Goal: Task Accomplishment & Management: Manage account settings

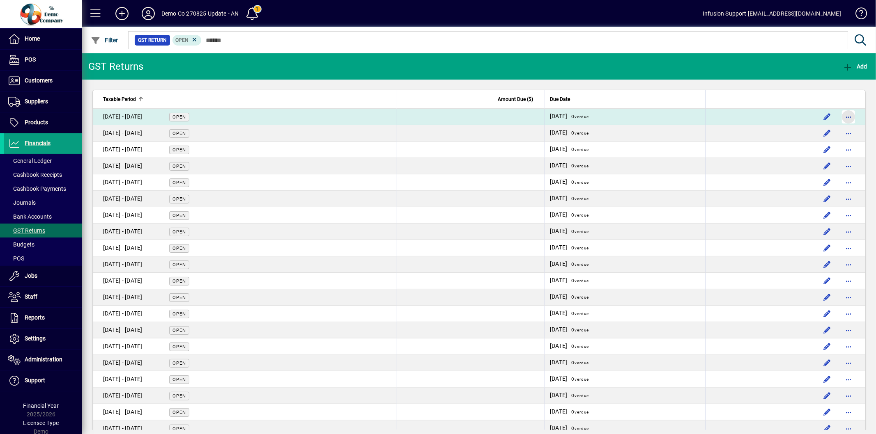
click at [842, 113] on span "button" at bounding box center [848, 117] width 20 height 20
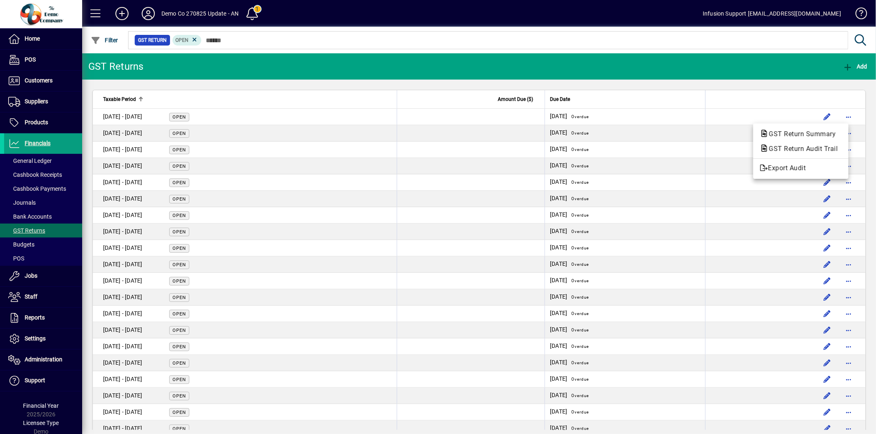
click at [225, 119] on div at bounding box center [438, 217] width 876 height 434
click at [225, 119] on td "01 Apr - 31 May 2022 Open" at bounding box center [245, 117] width 304 height 16
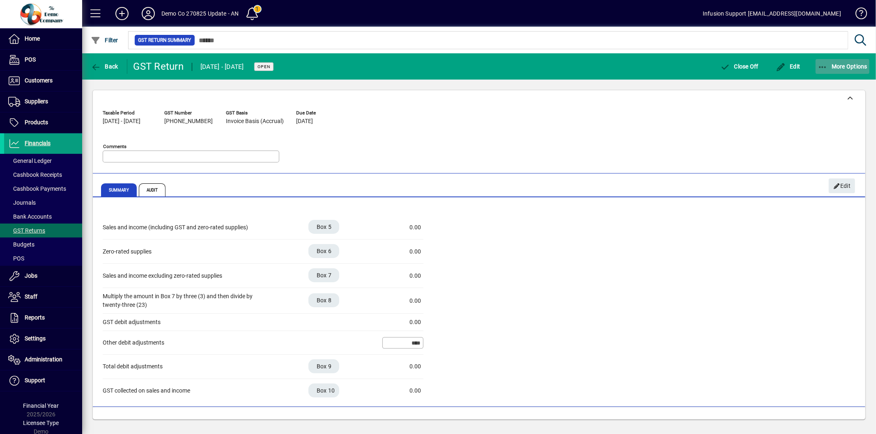
click at [850, 64] on span "More Options" at bounding box center [842, 66] width 50 height 7
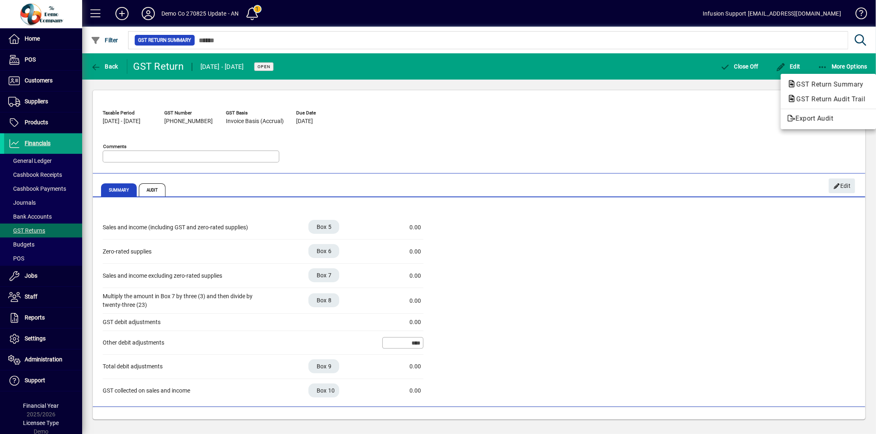
click at [107, 67] on div at bounding box center [438, 217] width 876 height 434
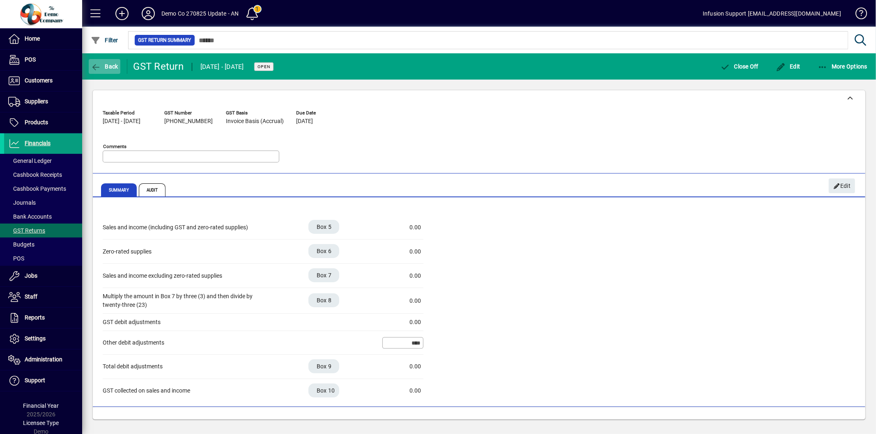
click at [107, 67] on span "Back" at bounding box center [105, 66] width 28 height 7
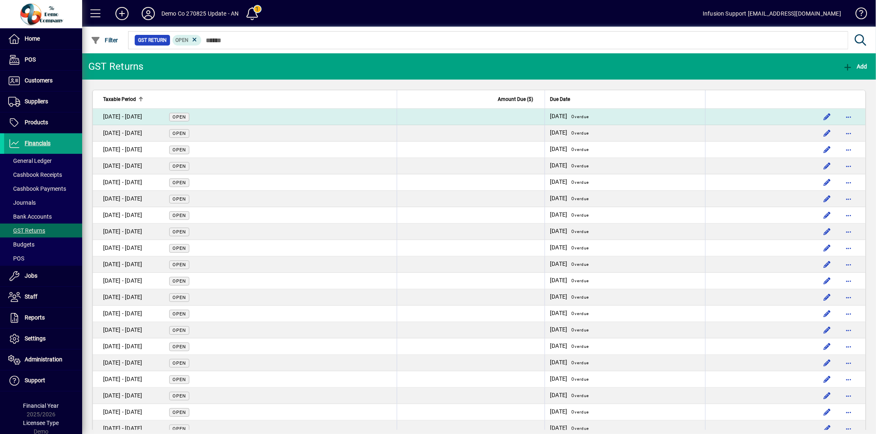
click at [703, 117] on td "28/06/2022 Overdue" at bounding box center [624, 117] width 161 height 16
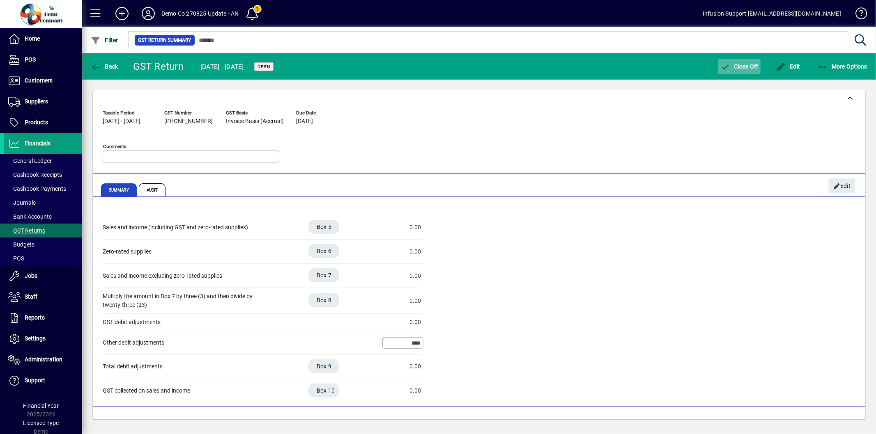
click at [748, 66] on span "Close Off" at bounding box center [739, 66] width 39 height 7
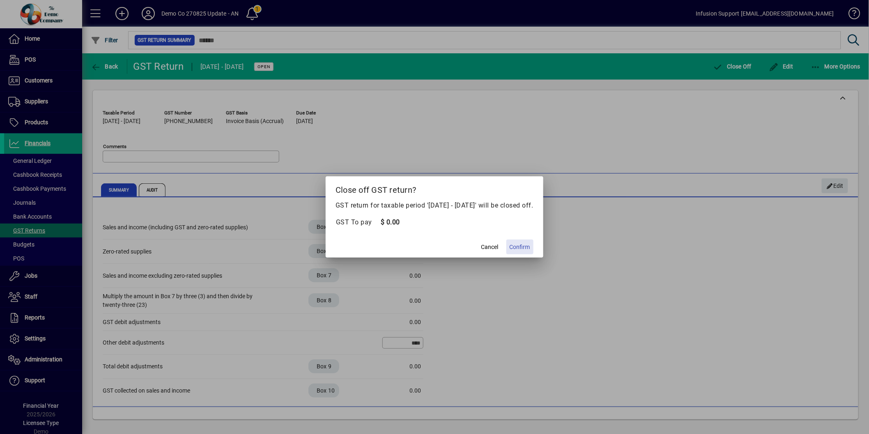
click at [530, 244] on span "Confirm" at bounding box center [519, 247] width 21 height 9
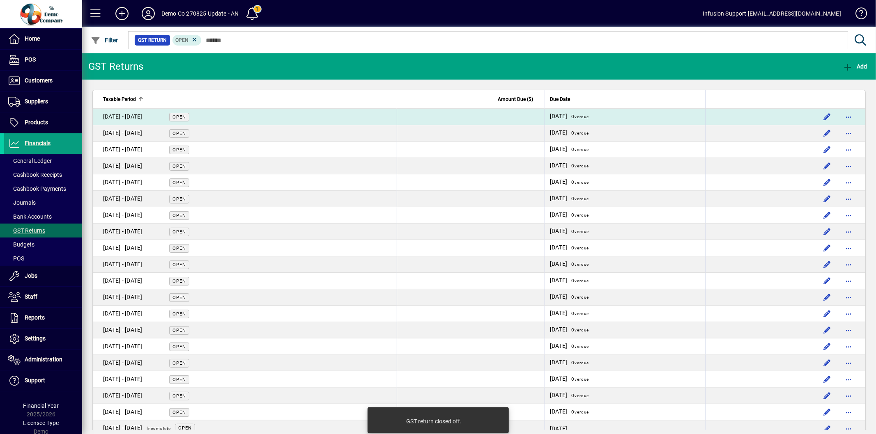
click at [655, 116] on td "28/08/2022 Overdue" at bounding box center [624, 117] width 161 height 16
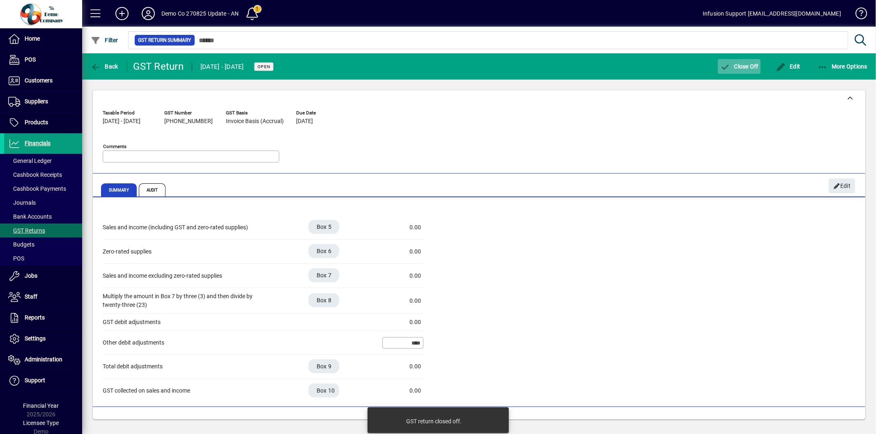
click at [741, 64] on span "Close Off" at bounding box center [739, 66] width 39 height 7
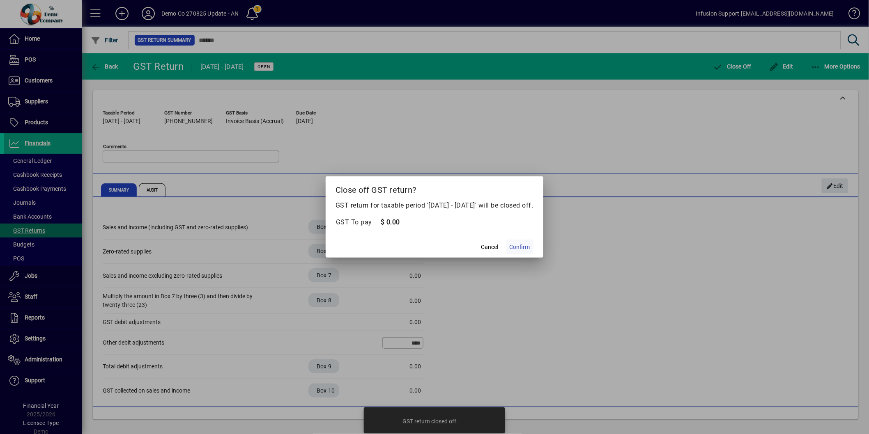
click at [527, 247] on span "Confirm" at bounding box center [519, 247] width 21 height 9
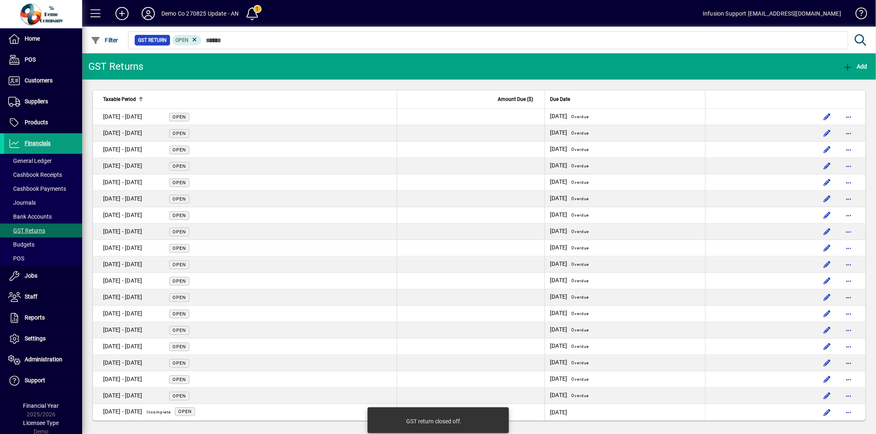
click at [271, 119] on td "01 Aug - 30 Sept 2022 Open" at bounding box center [245, 117] width 304 height 16
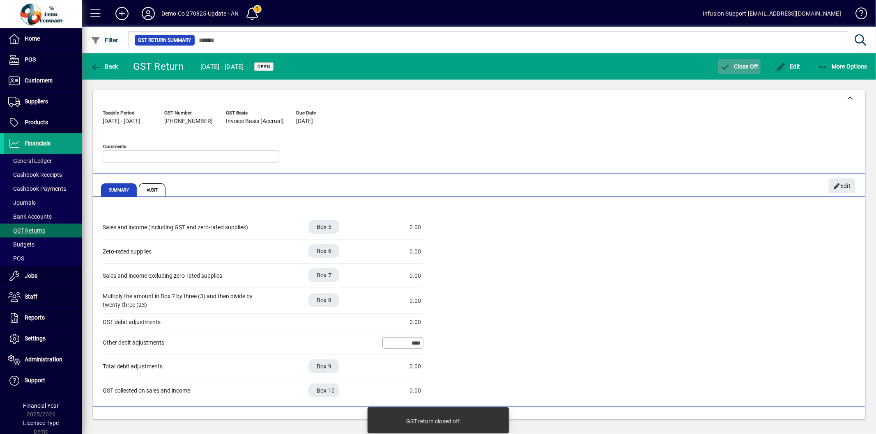
click at [735, 66] on span "Close Off" at bounding box center [739, 66] width 39 height 7
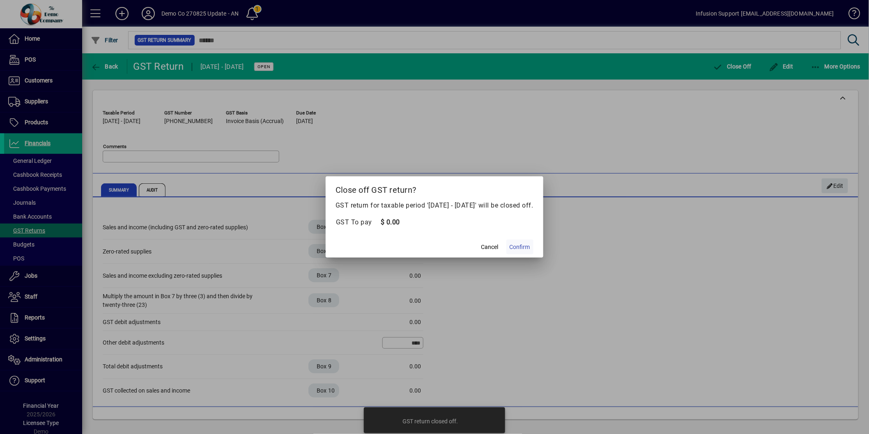
click at [525, 245] on span "Confirm" at bounding box center [519, 247] width 21 height 9
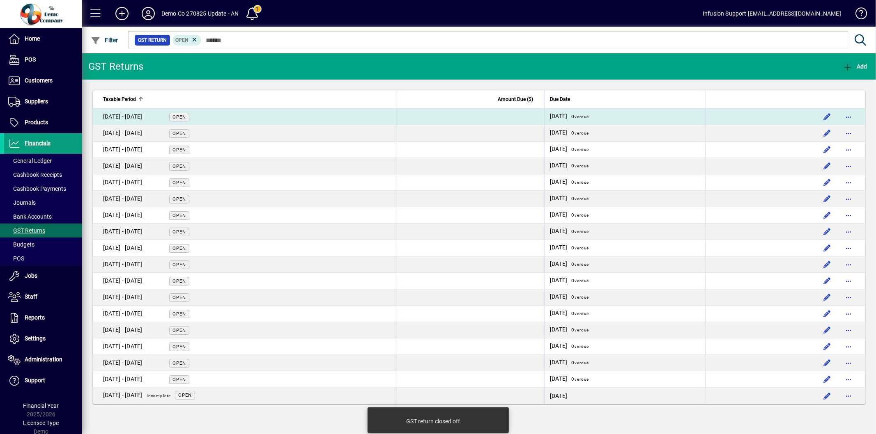
click at [218, 117] on td "01 Oct - 30 Nov 2022 Open" at bounding box center [245, 117] width 304 height 16
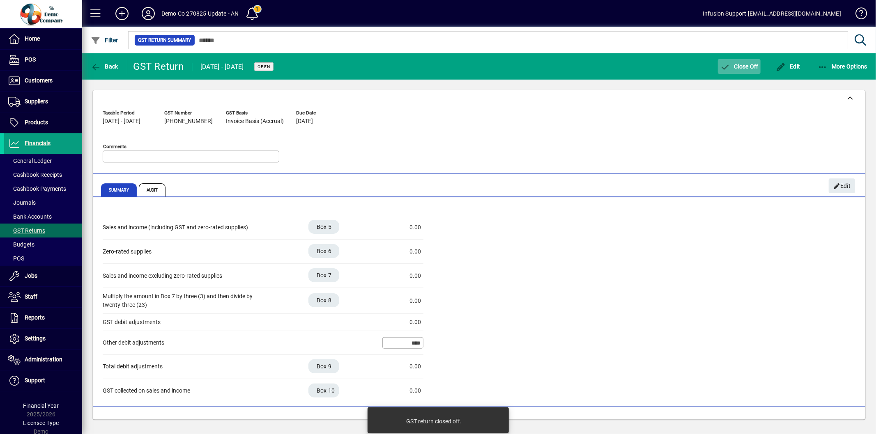
click at [733, 68] on span "Close Off" at bounding box center [739, 66] width 39 height 7
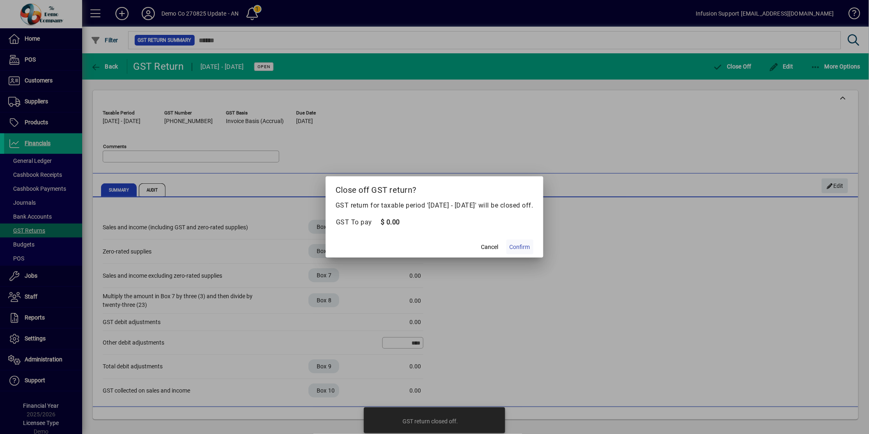
click at [530, 244] on span "Confirm" at bounding box center [519, 247] width 21 height 9
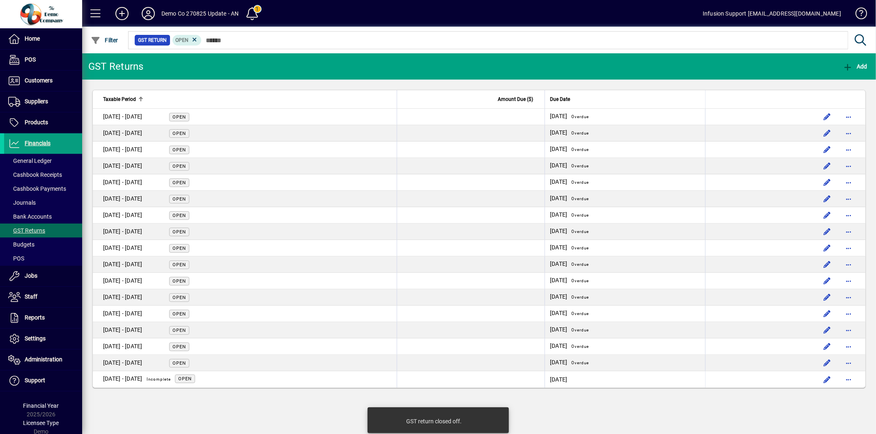
click at [208, 114] on td "01 Dec - 31 Jan 2023 Open" at bounding box center [245, 117] width 304 height 16
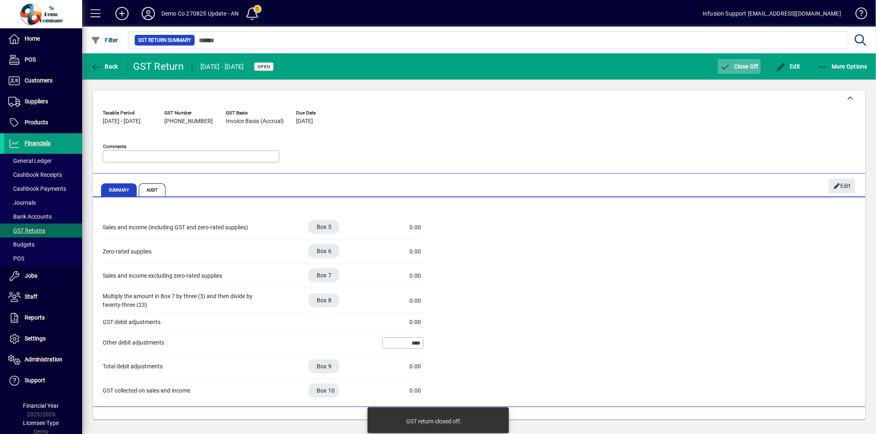
click at [746, 64] on span "Close Off" at bounding box center [739, 66] width 39 height 7
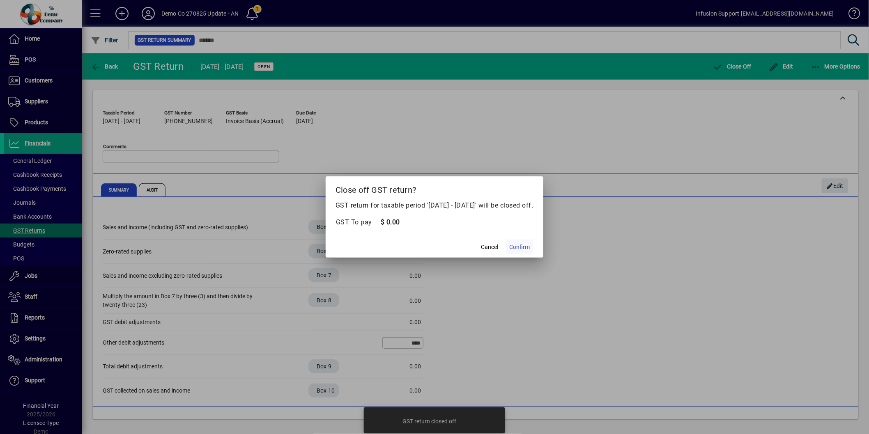
click at [530, 247] on span "Confirm" at bounding box center [519, 247] width 21 height 9
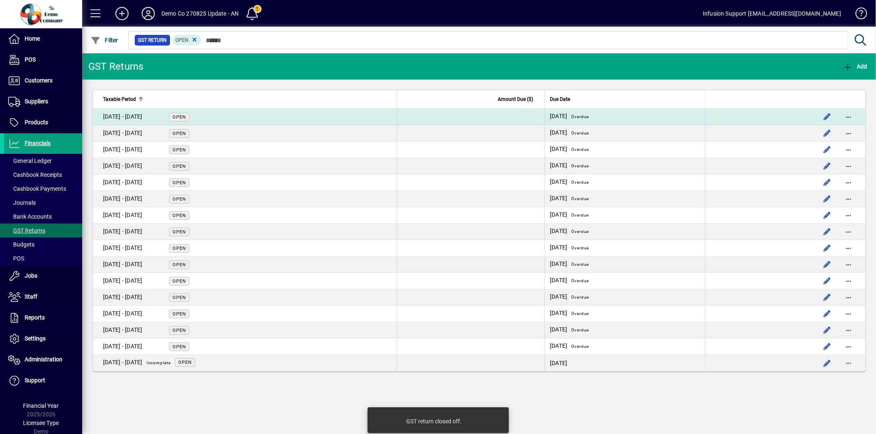
click at [241, 118] on td "01 Feb - 31 Mar 2023 Open" at bounding box center [245, 117] width 304 height 16
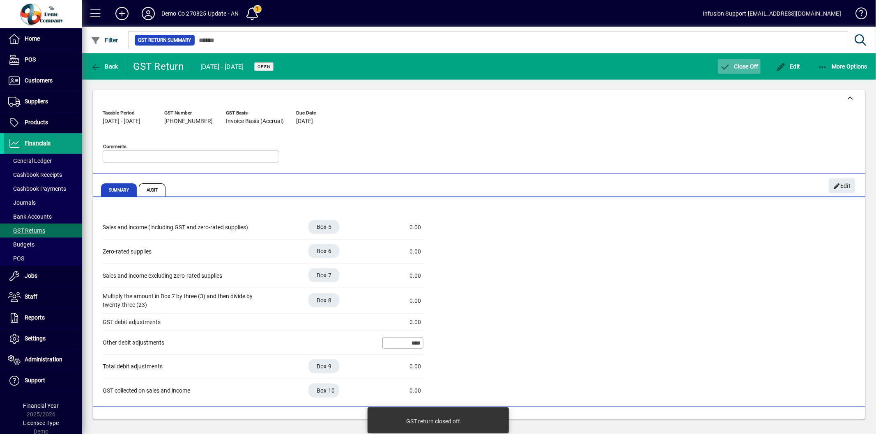
click at [748, 67] on span "Close Off" at bounding box center [739, 66] width 39 height 7
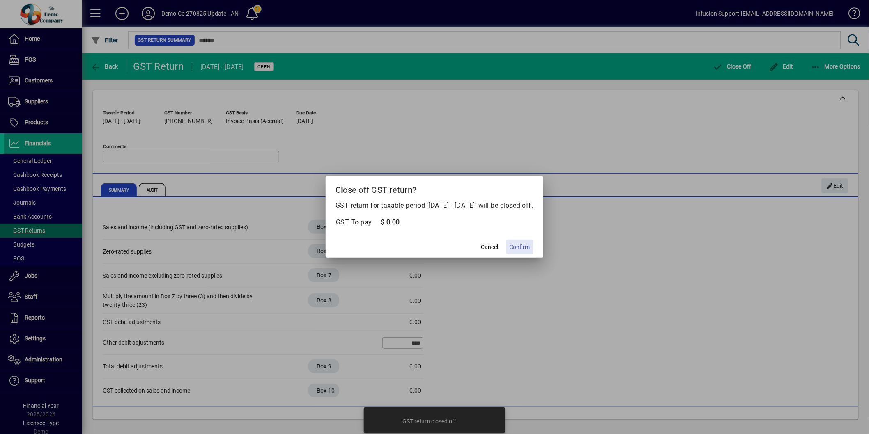
click at [530, 247] on span "Confirm" at bounding box center [519, 247] width 21 height 9
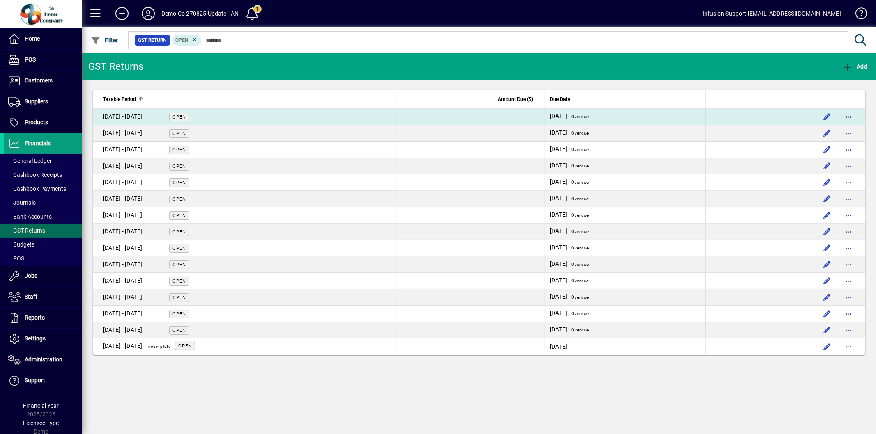
click at [232, 119] on td "01 Apr - 31 May 2023 Open" at bounding box center [245, 117] width 304 height 16
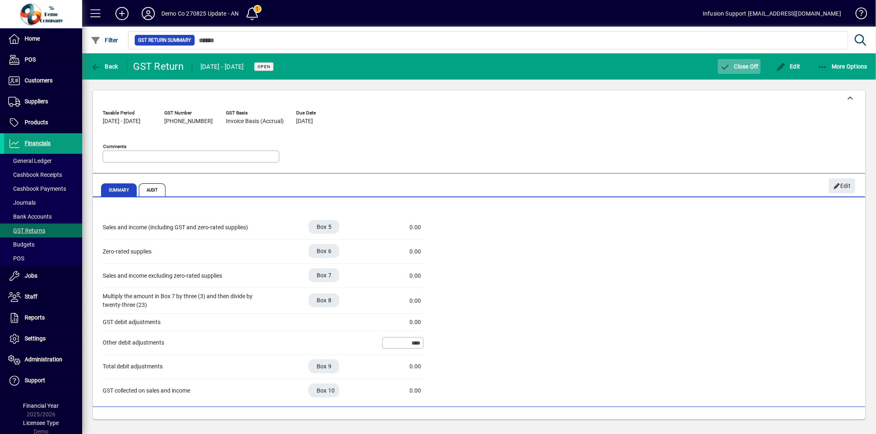
click at [743, 71] on span "button" at bounding box center [739, 67] width 43 height 20
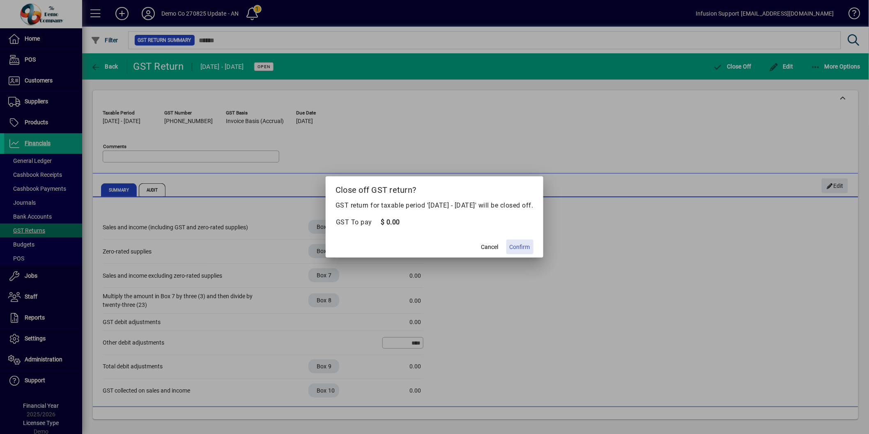
click at [530, 252] on span "Confirm" at bounding box center [519, 247] width 21 height 9
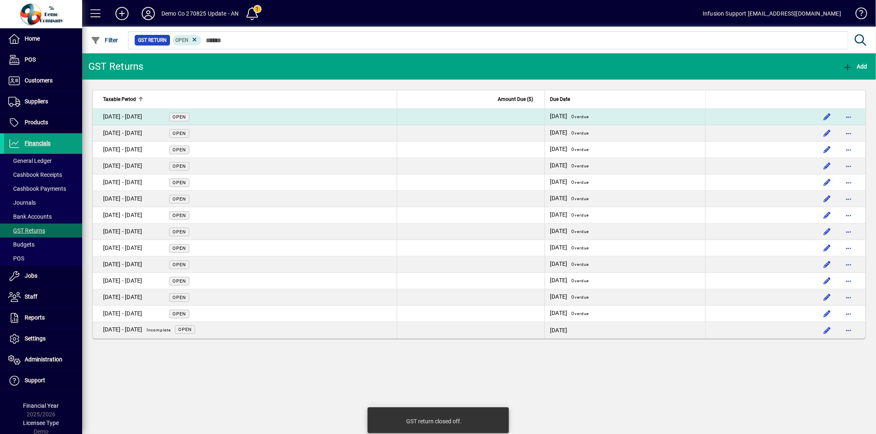
click at [292, 116] on td "01 Jun - 31 Jul 2023 Open" at bounding box center [245, 117] width 304 height 16
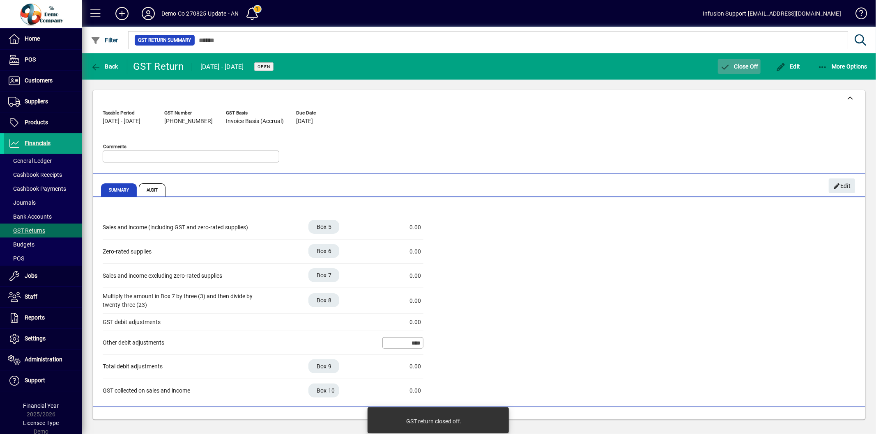
click at [751, 67] on span "Close Off" at bounding box center [739, 66] width 39 height 7
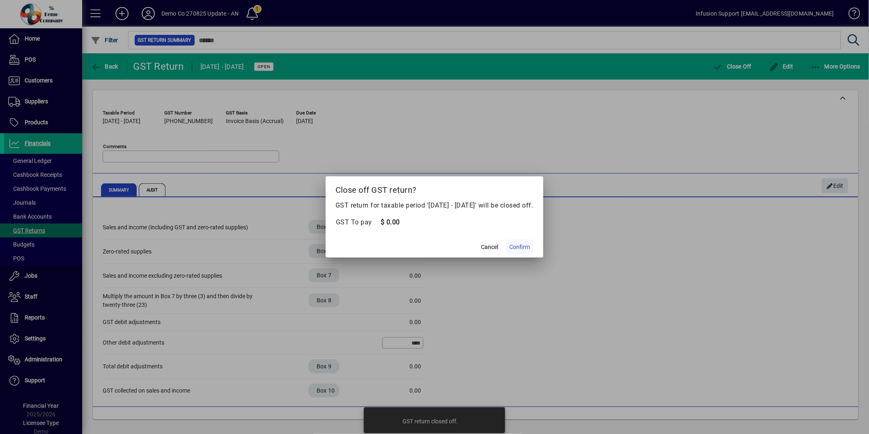
click at [529, 245] on span "Confirm" at bounding box center [519, 247] width 21 height 9
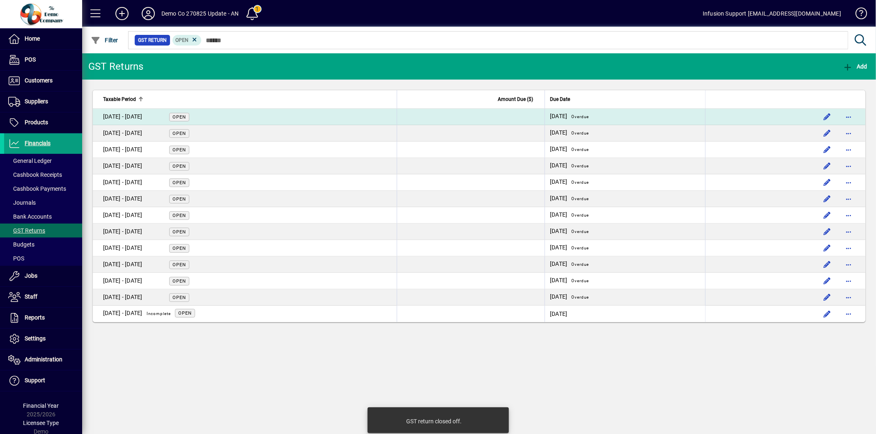
click at [215, 120] on td "01 Aug - 30 Sept 2023 Open" at bounding box center [245, 117] width 304 height 16
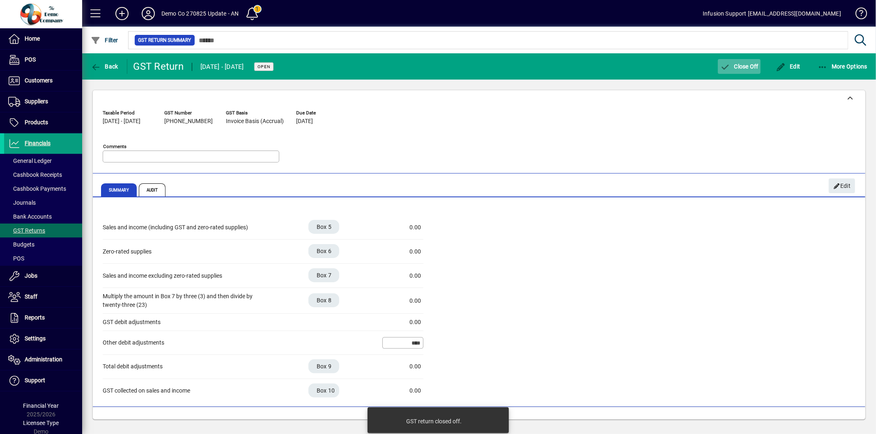
click at [739, 64] on span "Close Off" at bounding box center [739, 66] width 39 height 7
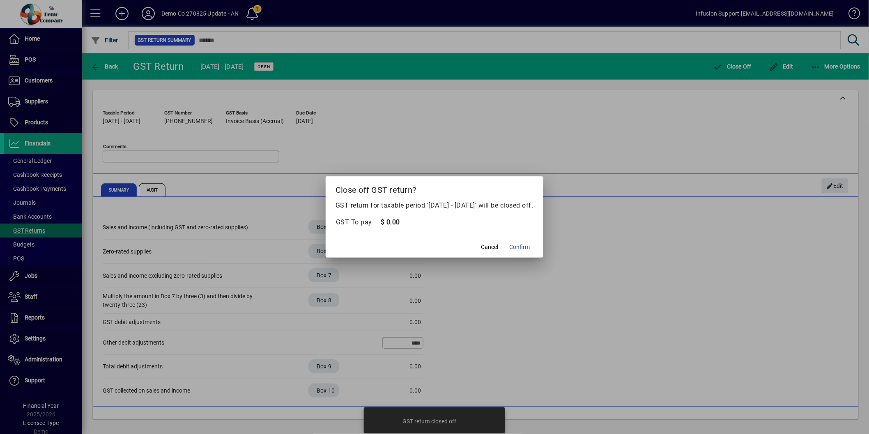
click at [533, 243] on span at bounding box center [519, 247] width 27 height 20
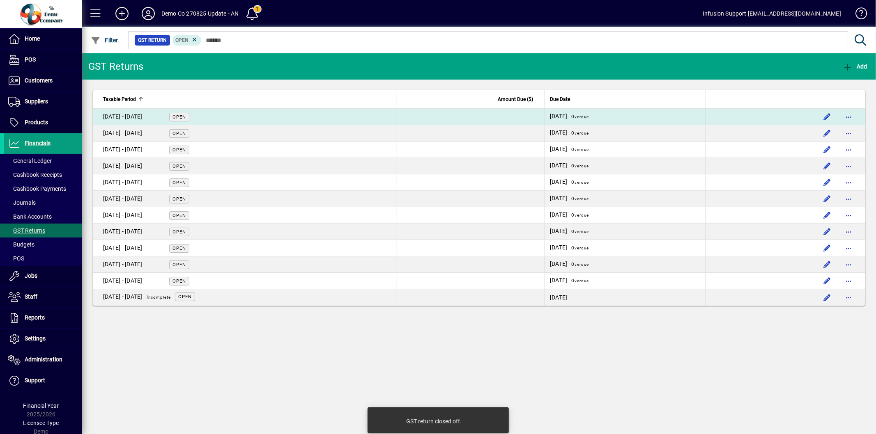
click at [230, 120] on td "01 Oct - 30 Nov 2023 Open" at bounding box center [245, 117] width 304 height 16
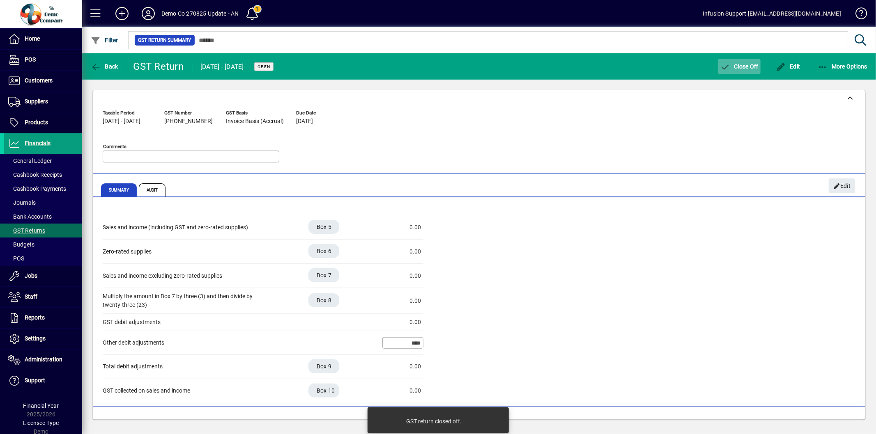
click at [756, 64] on span "Close Off" at bounding box center [739, 66] width 39 height 7
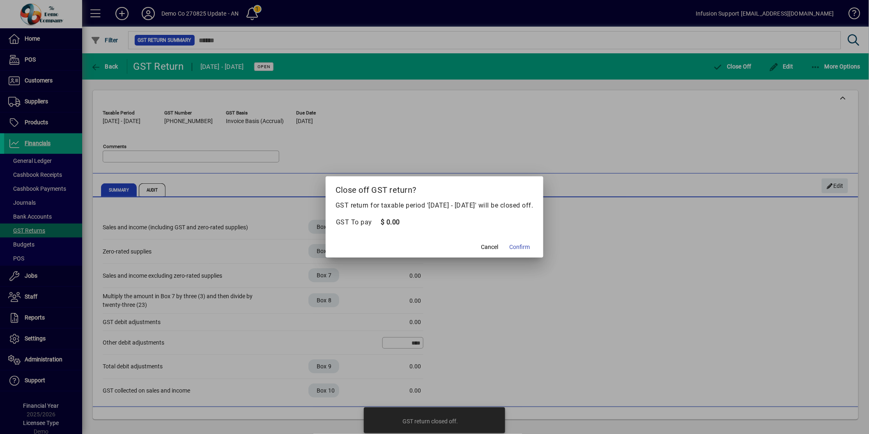
click at [530, 246] on span "Confirm" at bounding box center [519, 247] width 21 height 9
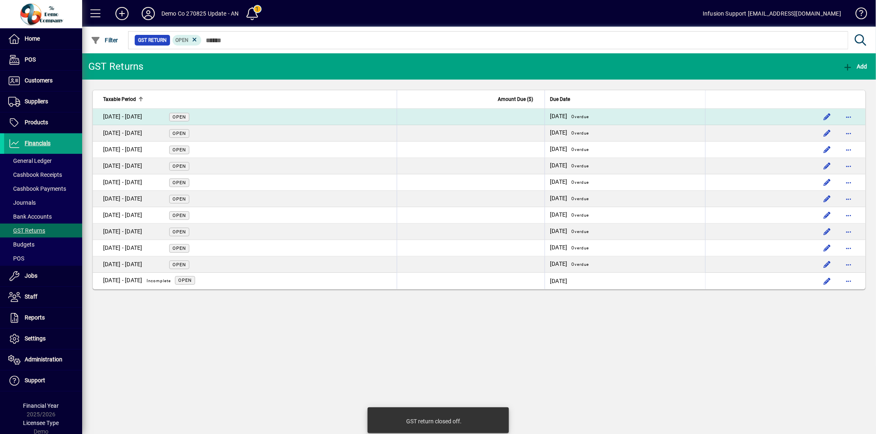
click at [265, 116] on td "01 Dec - 31 Jan 2024 Open" at bounding box center [245, 117] width 304 height 16
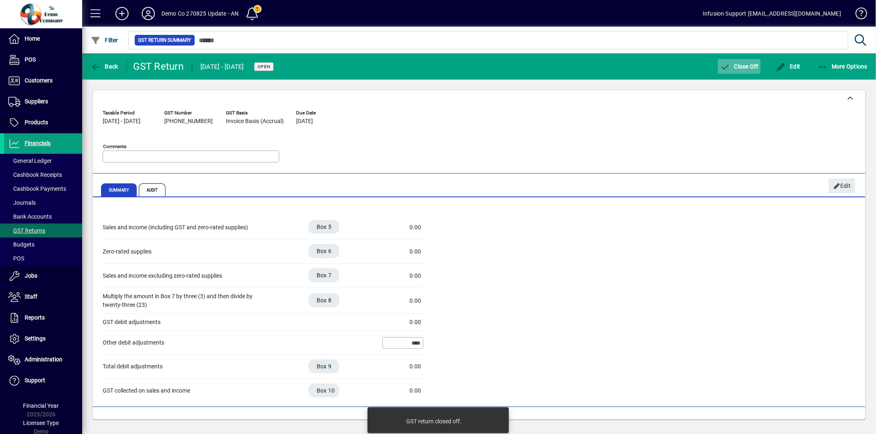
click at [742, 66] on span "Close Off" at bounding box center [739, 66] width 39 height 7
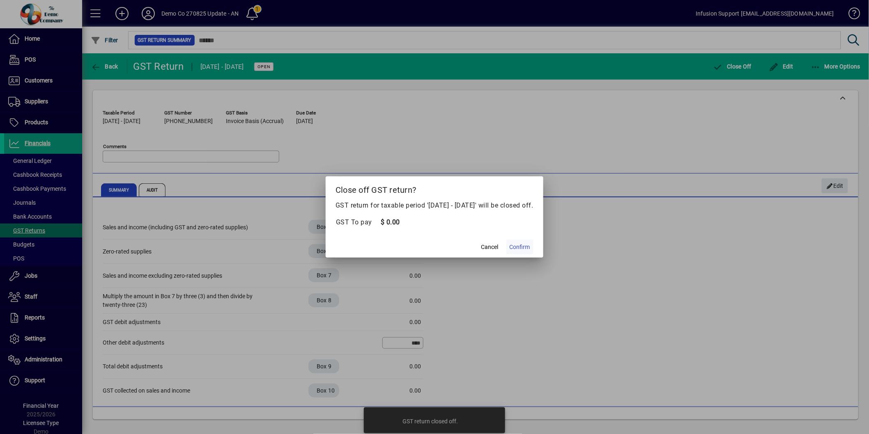
click at [523, 248] on span "Confirm" at bounding box center [519, 247] width 21 height 9
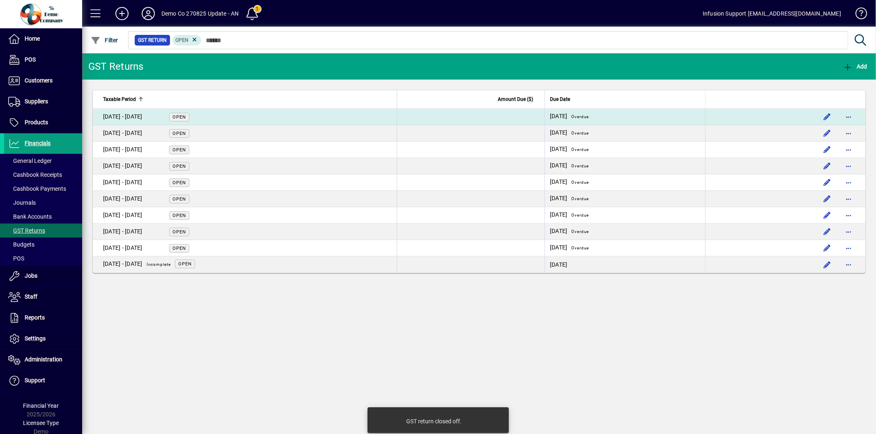
click at [227, 116] on td "01 Feb - 31 Mar 2024 Open" at bounding box center [245, 117] width 304 height 16
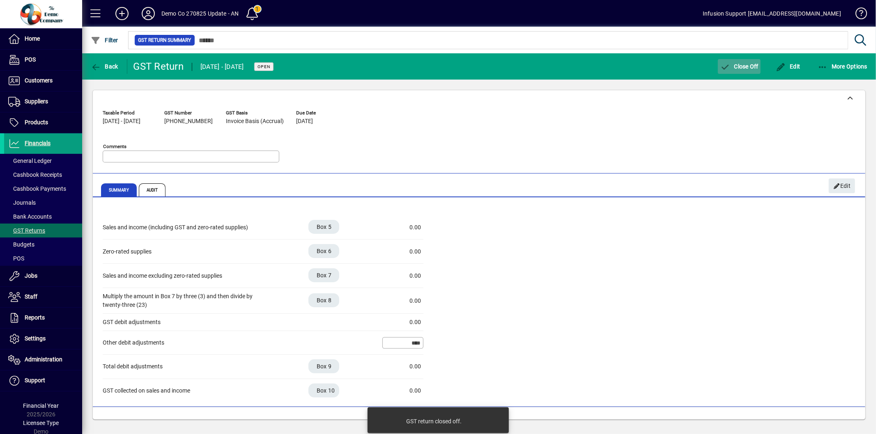
click at [753, 63] on span "Close Off" at bounding box center [739, 66] width 39 height 7
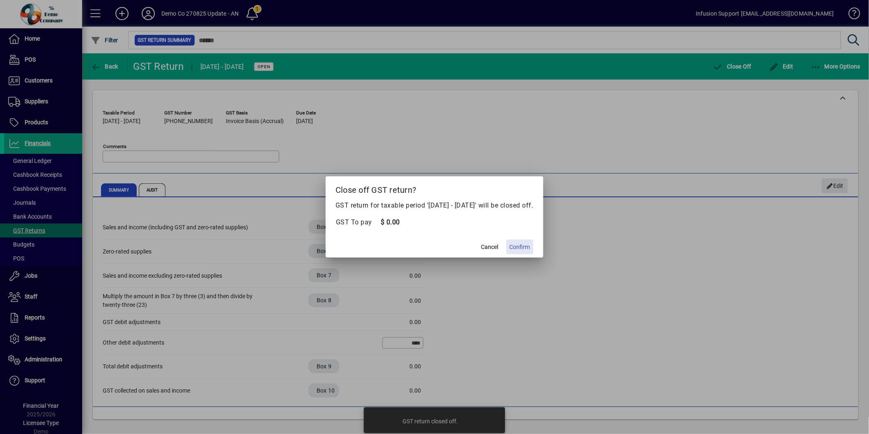
click at [533, 251] on span at bounding box center [519, 247] width 27 height 20
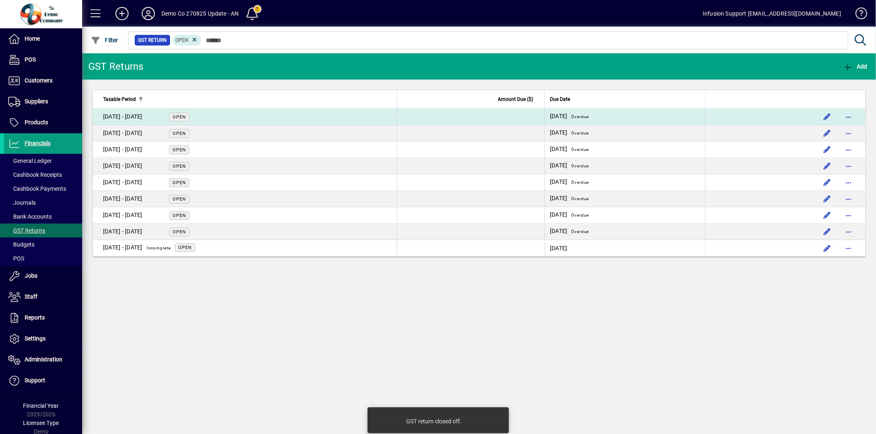
click at [216, 119] on td "01 Apr - 31 May 2024 Open" at bounding box center [245, 117] width 304 height 16
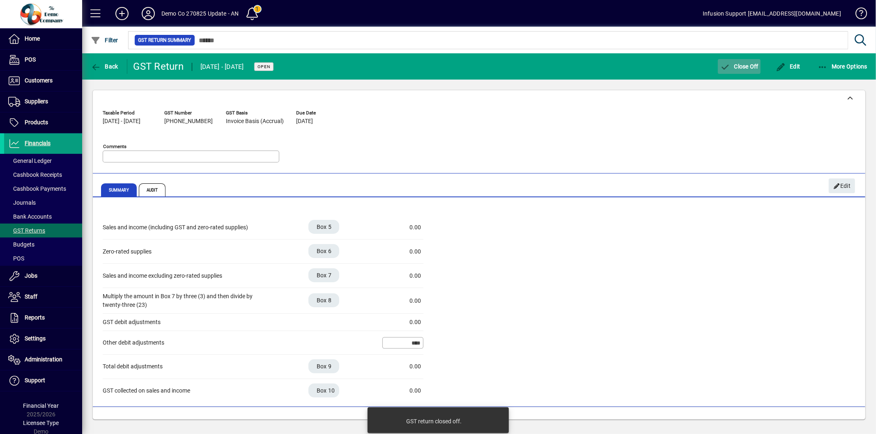
click at [740, 63] on span "Close Off" at bounding box center [739, 66] width 39 height 7
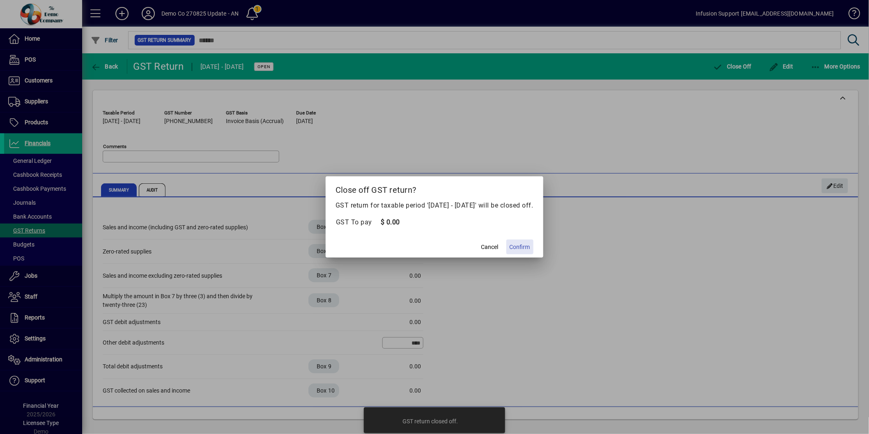
click at [526, 241] on span at bounding box center [519, 247] width 27 height 20
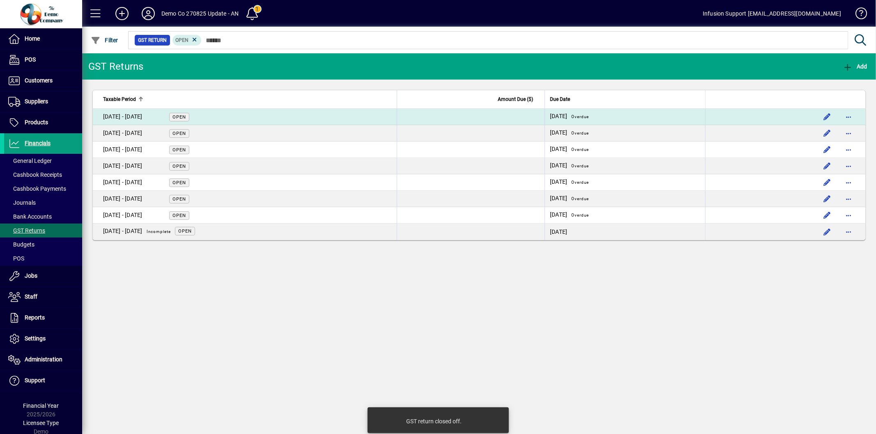
click at [326, 117] on td "01 Jun - 31 Jul 2024 Open" at bounding box center [245, 117] width 304 height 16
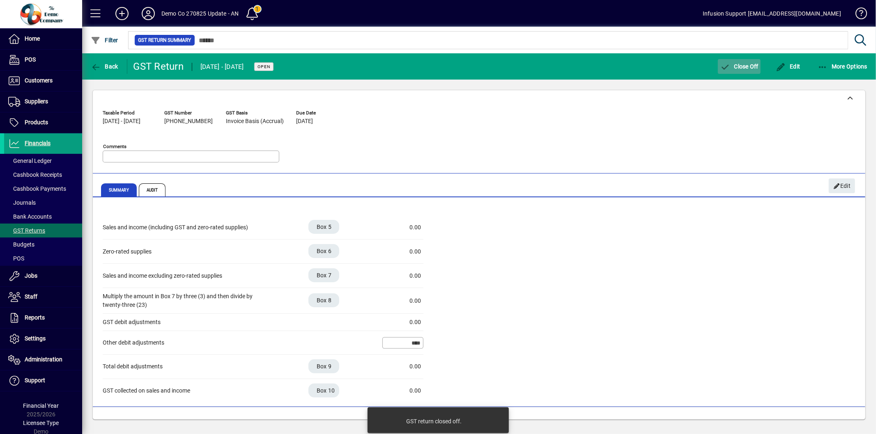
click at [740, 67] on span "Close Off" at bounding box center [739, 66] width 39 height 7
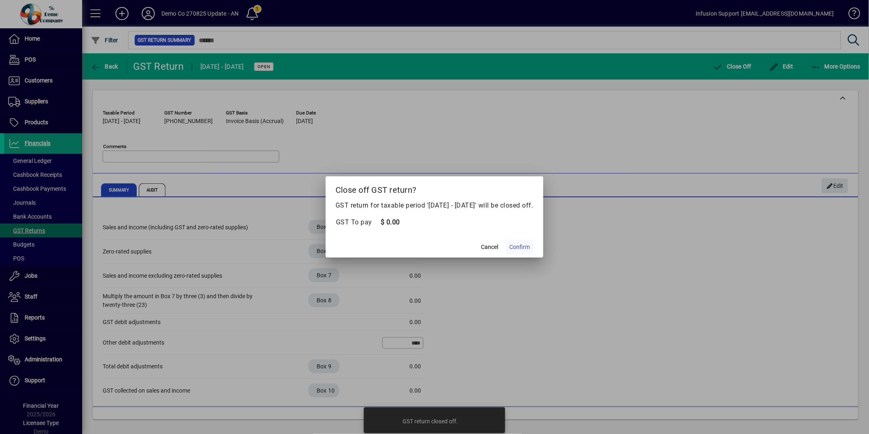
click at [524, 246] on span "Confirm" at bounding box center [519, 247] width 21 height 9
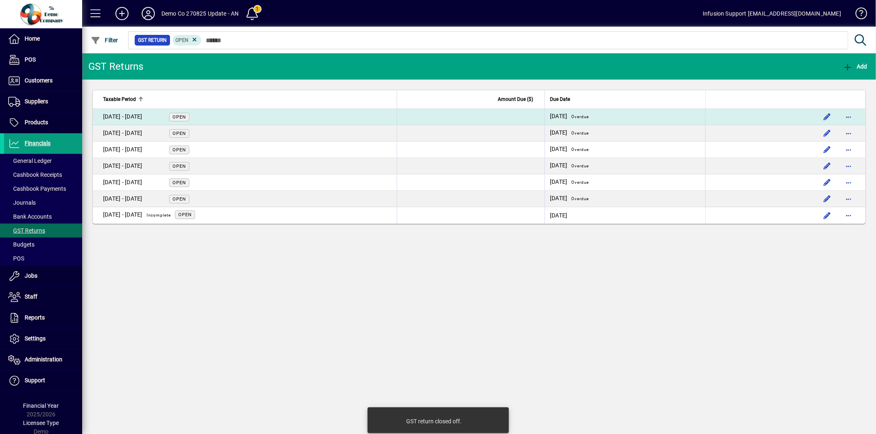
click at [236, 115] on td "01 Aug - 30 Sept 2024 Open" at bounding box center [245, 117] width 304 height 16
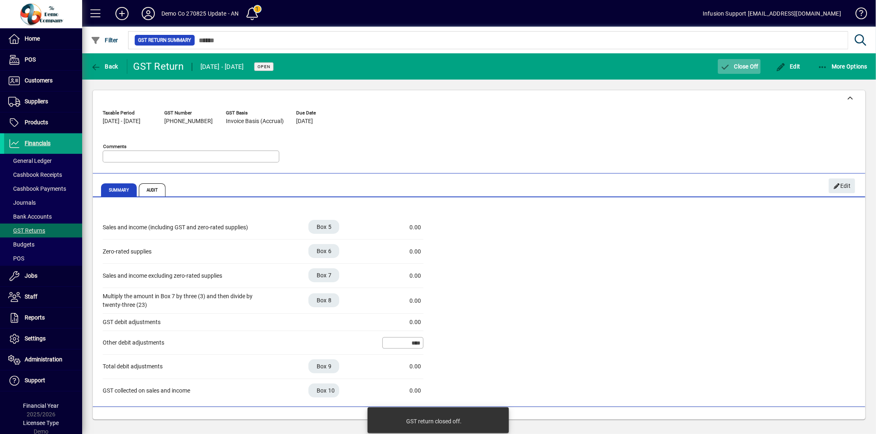
click at [749, 71] on span "button" at bounding box center [739, 67] width 43 height 20
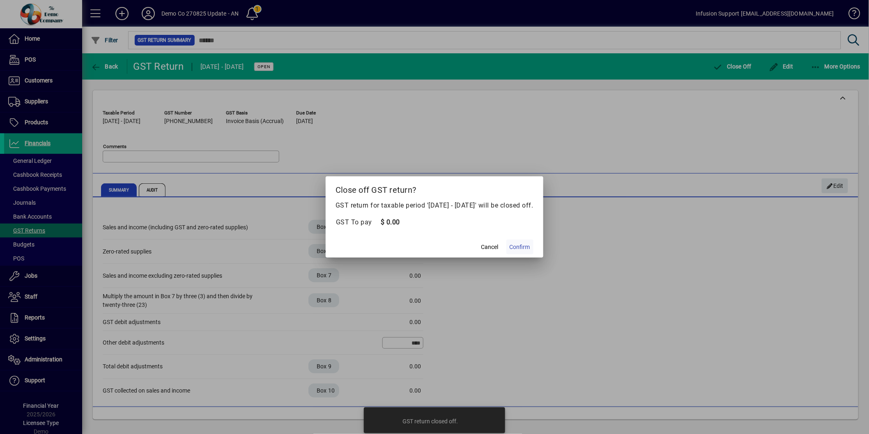
click at [527, 247] on span "Confirm" at bounding box center [519, 247] width 21 height 9
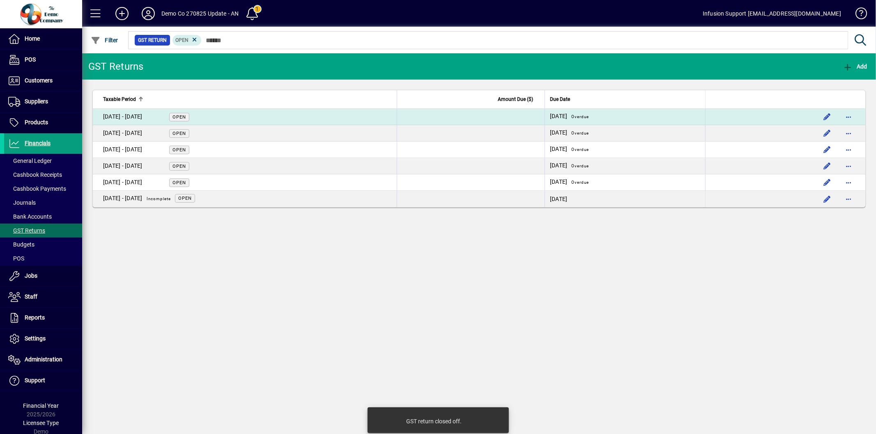
click at [268, 114] on td "01 Oct - 30 Nov 2024 Open" at bounding box center [245, 117] width 304 height 16
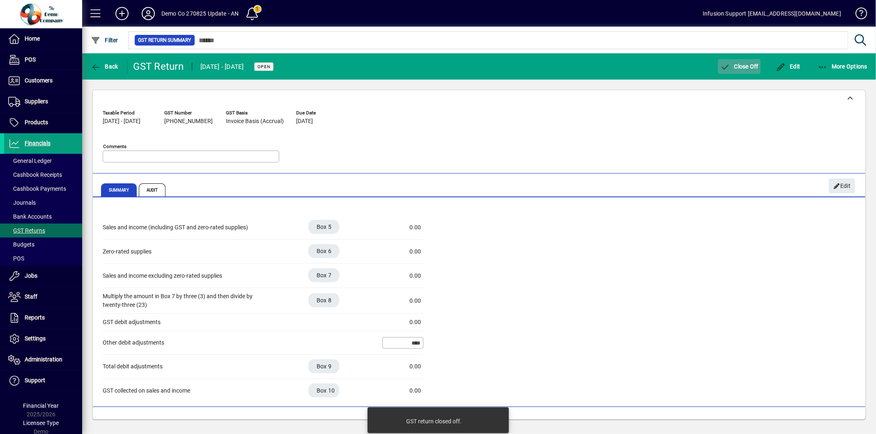
click at [745, 63] on span "Close Off" at bounding box center [739, 66] width 39 height 7
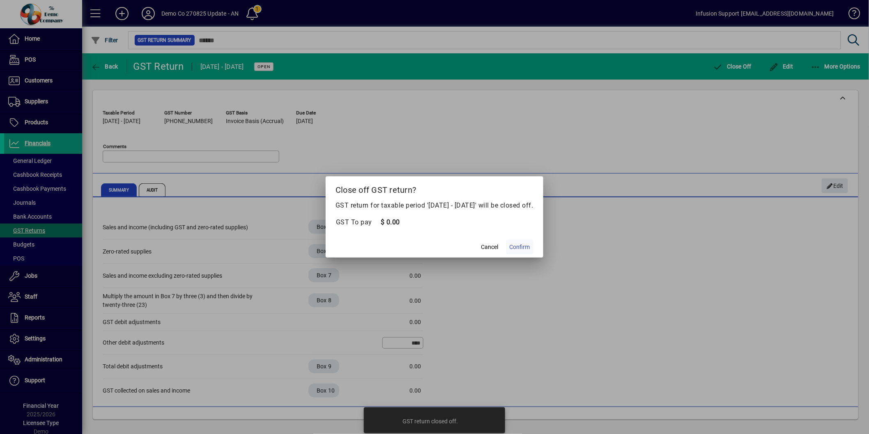
click at [527, 245] on span "Confirm" at bounding box center [519, 247] width 21 height 9
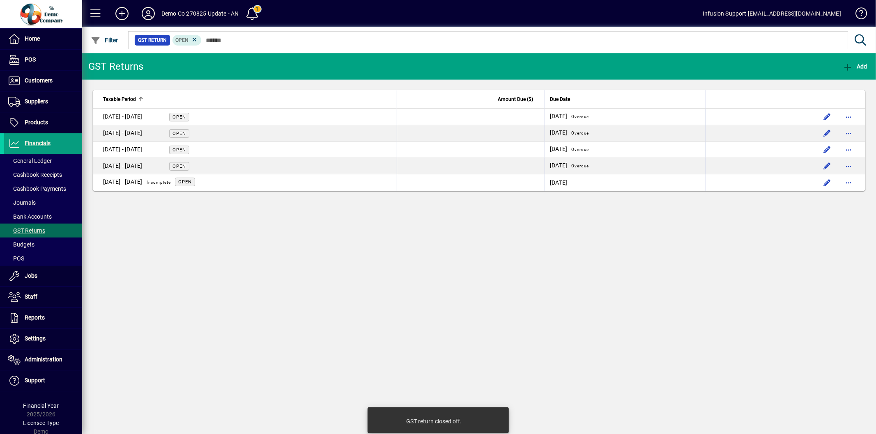
click at [477, 275] on div "GST Returns Add Taxable Period Amount Due ($) Due Date 01 Dec - 31 Jan 2025 Ope…" at bounding box center [478, 243] width 793 height 381
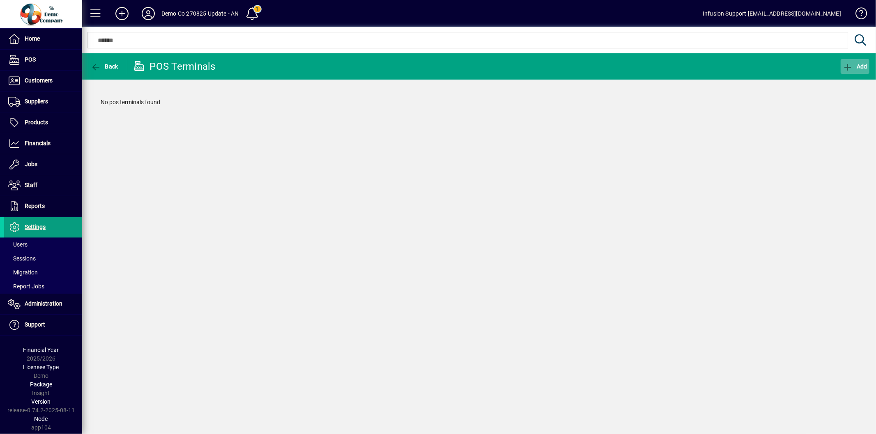
click at [848, 64] on icon "button" at bounding box center [847, 67] width 10 height 8
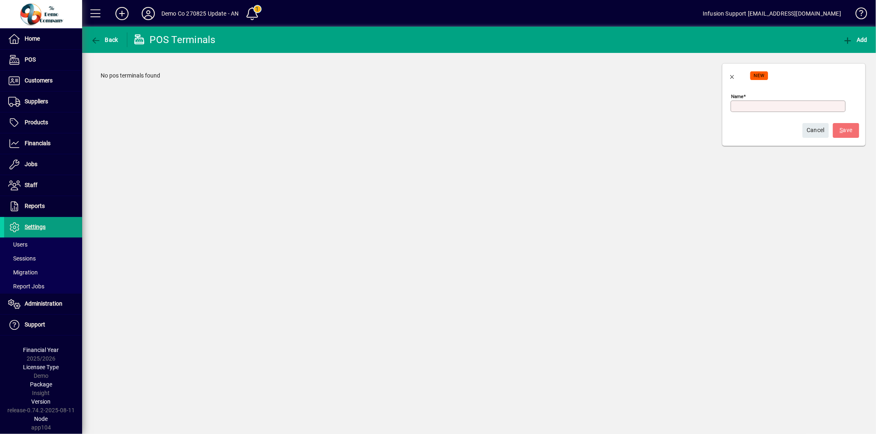
click at [770, 105] on input "Name" at bounding box center [788, 106] width 112 height 7
click at [754, 104] on input "Name" at bounding box center [788, 106] width 112 height 7
click at [751, 105] on input "*********" at bounding box center [788, 106] width 112 height 7
click at [754, 109] on input "*********" at bounding box center [788, 106] width 112 height 7
type input "**********"
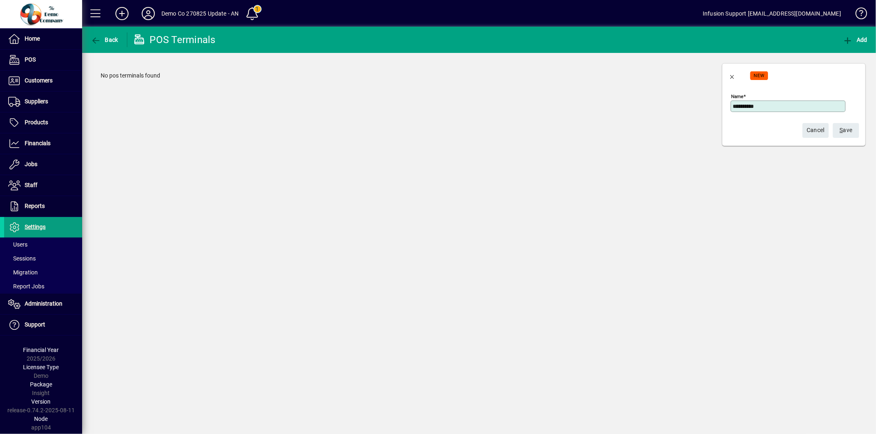
click at [850, 129] on span "S ave" at bounding box center [845, 131] width 13 height 14
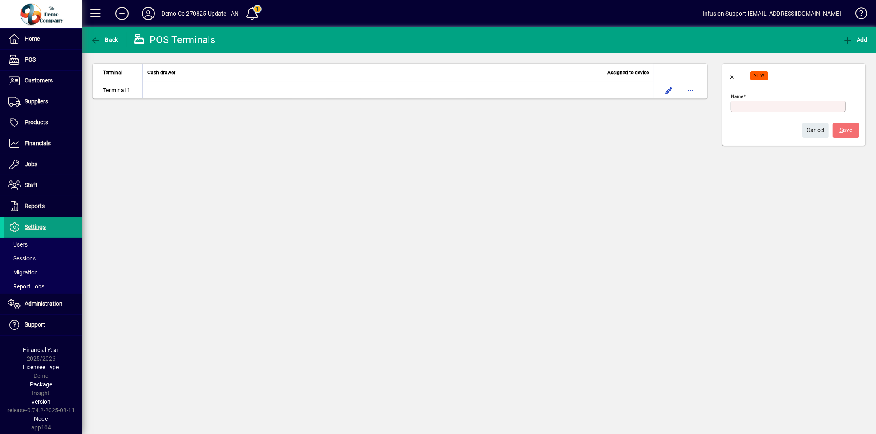
click at [754, 104] on input "Name" at bounding box center [788, 106] width 112 height 7
type input "**********"
click at [836, 128] on span "submit" at bounding box center [845, 131] width 26 height 20
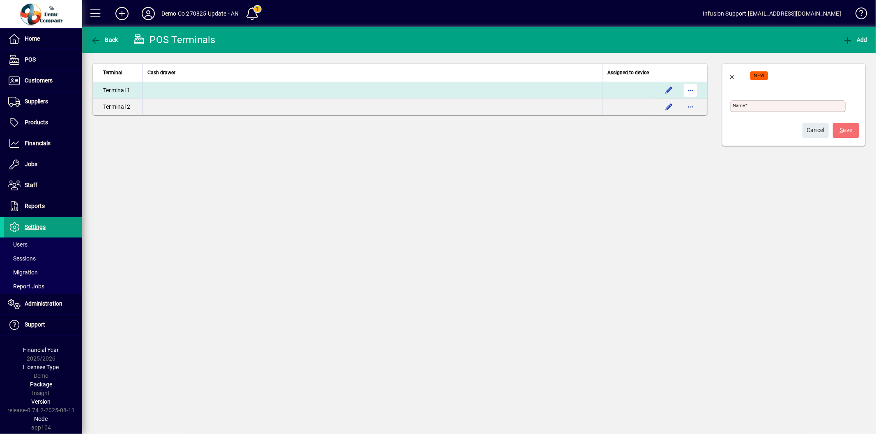
click at [694, 91] on span "button" at bounding box center [690, 90] width 20 height 20
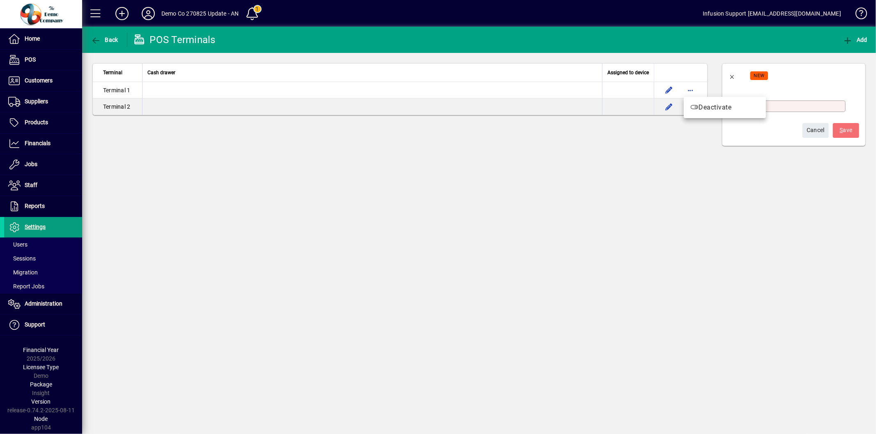
click at [667, 93] on div at bounding box center [438, 217] width 876 height 434
click at [667, 93] on td at bounding box center [680, 90] width 53 height 16
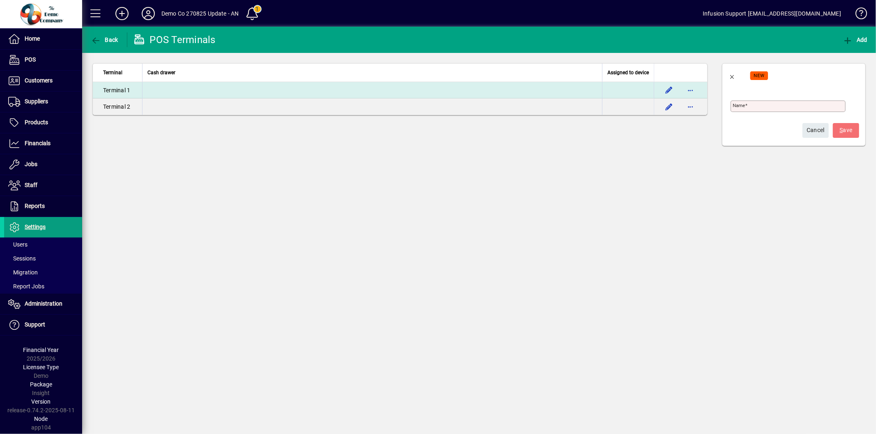
click at [665, 92] on td at bounding box center [680, 90] width 53 height 16
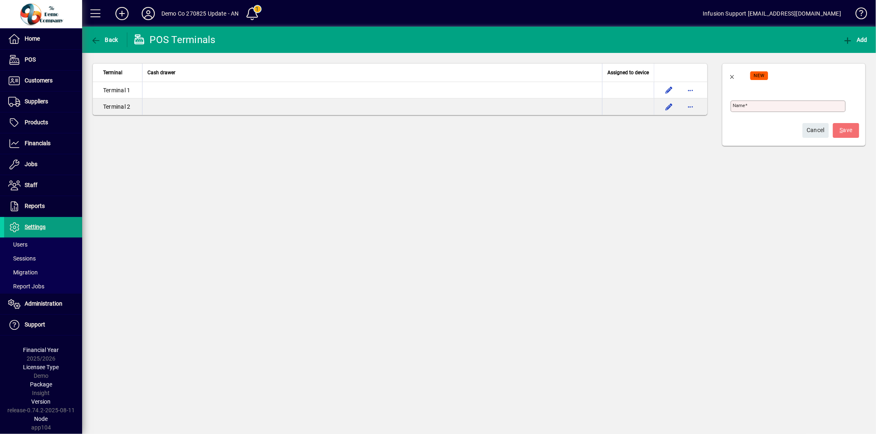
drag, startPoint x: 202, startPoint y: 245, endPoint x: 140, endPoint y: 202, distance: 75.2
click at [202, 245] on div "Back POS Terminals Add Terminal Cash drawer Assigned to device Terminal 1 Termi…" at bounding box center [478, 231] width 793 height 408
click at [96, 47] on span "button" at bounding box center [105, 40] width 32 height 20
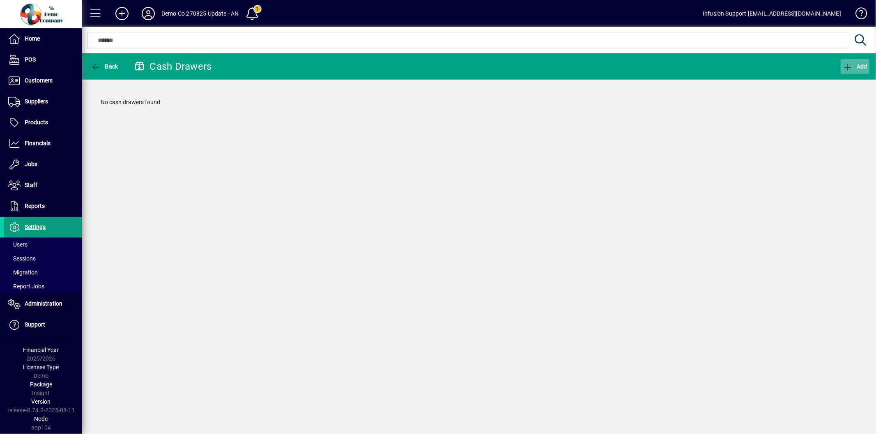
click at [852, 71] on span "button" at bounding box center [854, 67] width 29 height 20
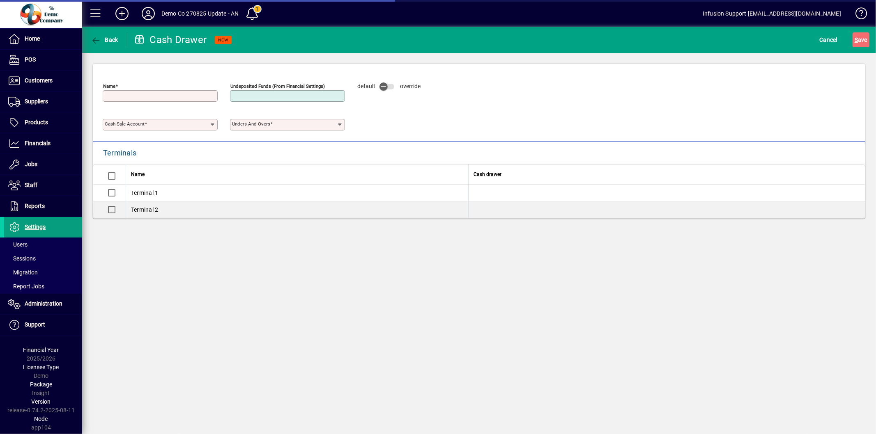
type input "**********"
click at [127, 99] on input "Name" at bounding box center [161, 96] width 112 height 7
click at [260, 275] on div "**********" at bounding box center [478, 231] width 793 height 408
click at [147, 99] on div "Name" at bounding box center [160, 95] width 115 height 11
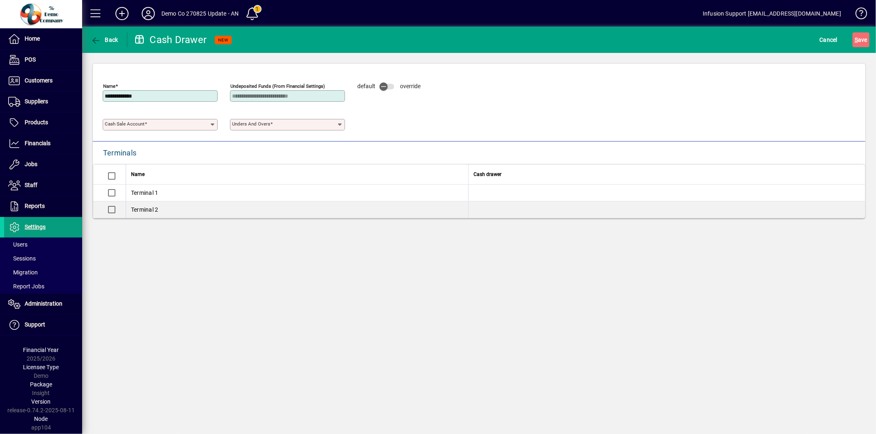
type input "**********"
click at [321, 102] on div at bounding box center [287, 106] width 115 height 9
click at [200, 125] on input "Cash sale account" at bounding box center [157, 125] width 105 height 7
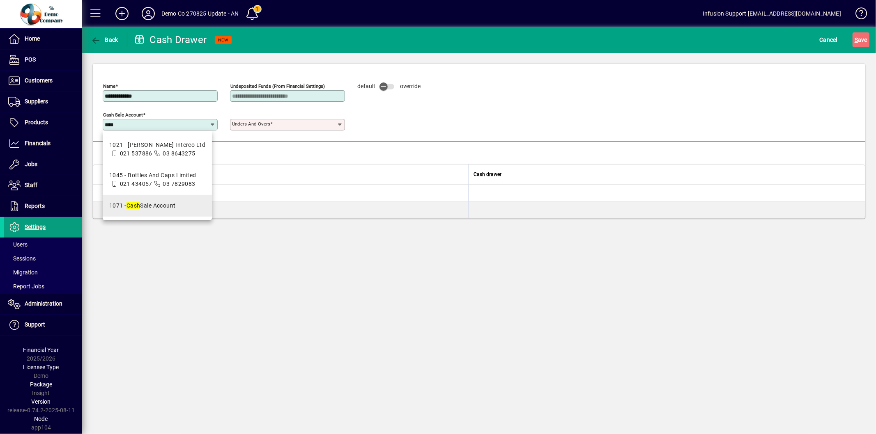
click at [156, 204] on div "1071 - Cash Sale Account" at bounding box center [142, 206] width 67 height 9
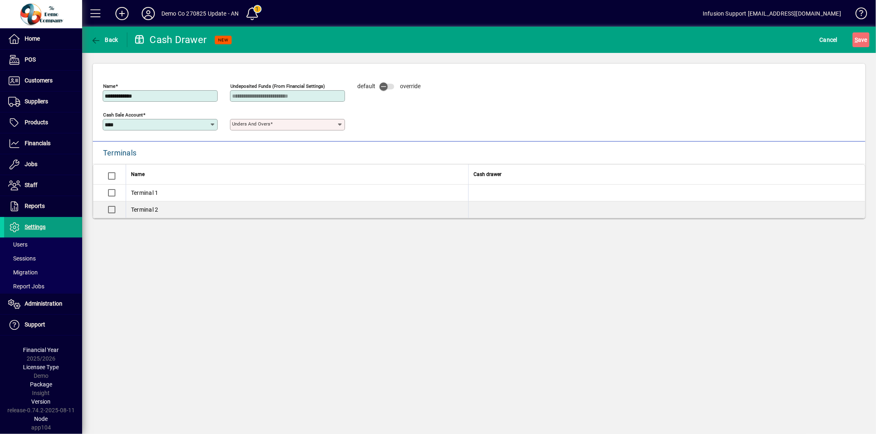
type input "**********"
click at [270, 124] on span at bounding box center [271, 124] width 2 height 6
click at [270, 124] on input "Unders and Overs" at bounding box center [284, 125] width 105 height 7
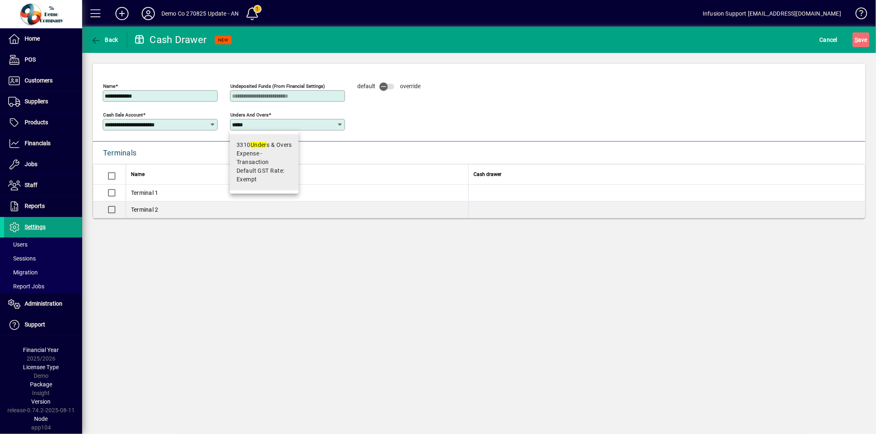
click at [268, 149] on span "Expense - Transaction" at bounding box center [263, 157] width 55 height 17
type input "**********"
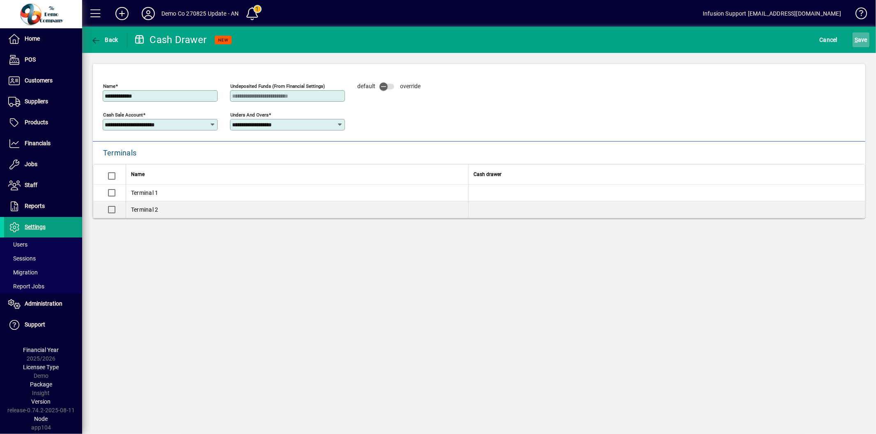
click at [865, 44] on span "S ave" at bounding box center [860, 39] width 13 height 13
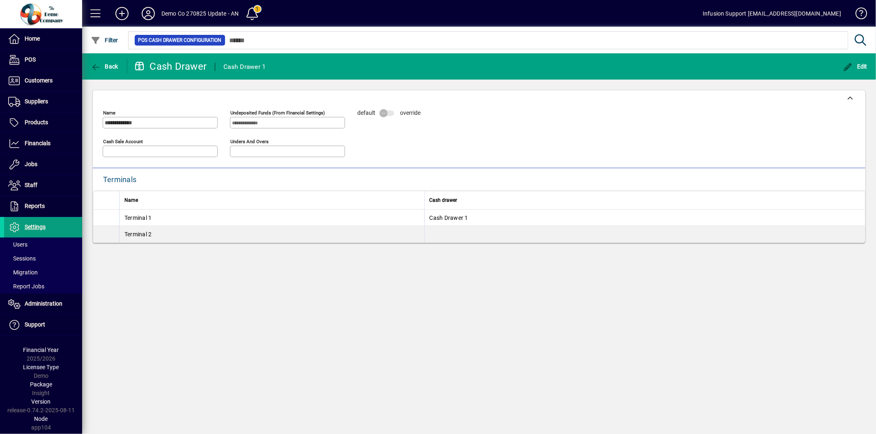
type input "**********"
click at [95, 60] on span "button" at bounding box center [105, 67] width 32 height 20
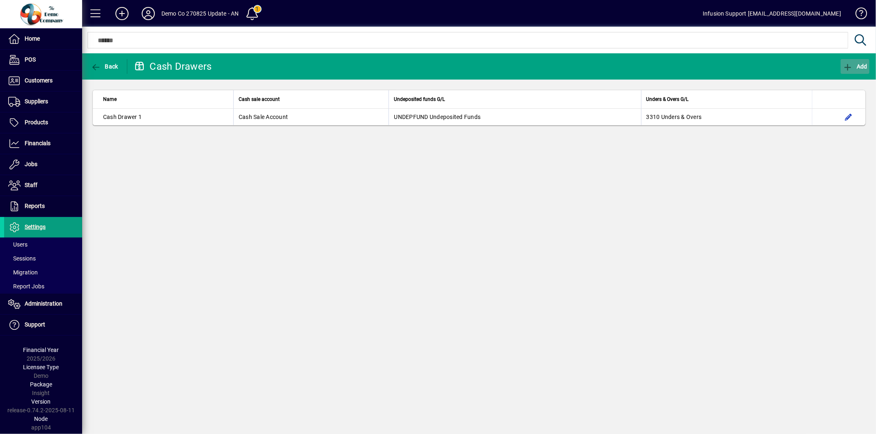
click at [856, 67] on span "Add" at bounding box center [854, 66] width 25 height 7
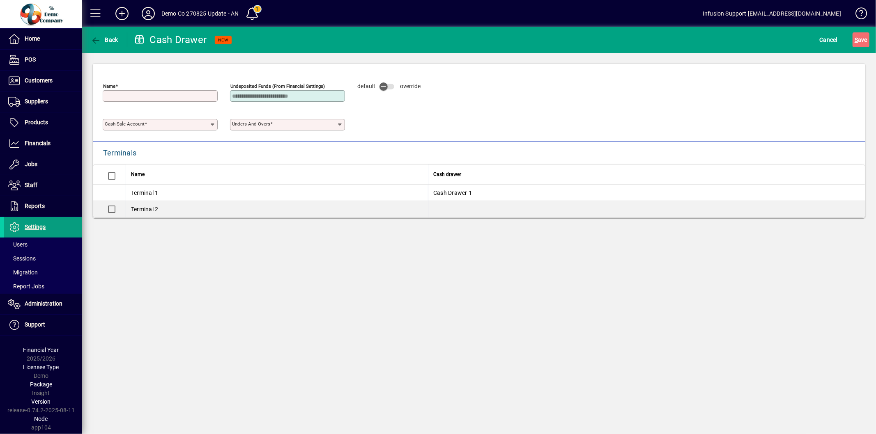
click at [147, 95] on input "Name" at bounding box center [161, 96] width 112 height 7
click at [163, 95] on input "**********" at bounding box center [161, 96] width 112 height 7
type input "**********"
click at [156, 119] on div "Cash sale account" at bounding box center [160, 124] width 115 height 11
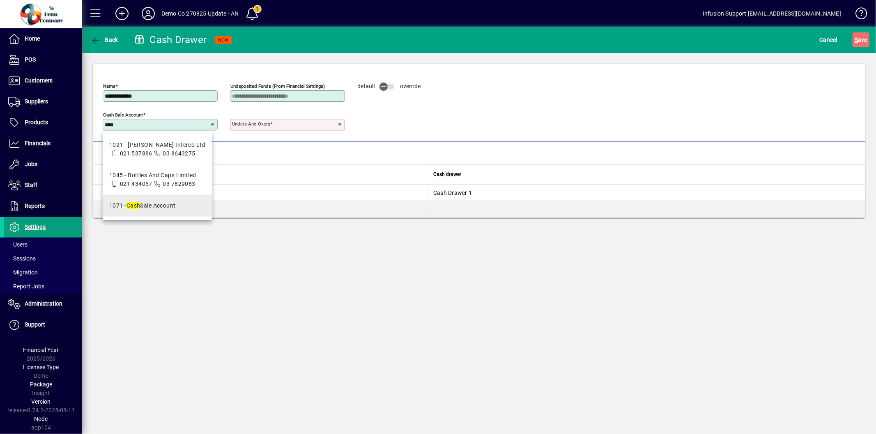
click at [146, 202] on div "1071 - Cash Sale Account" at bounding box center [142, 206] width 67 height 9
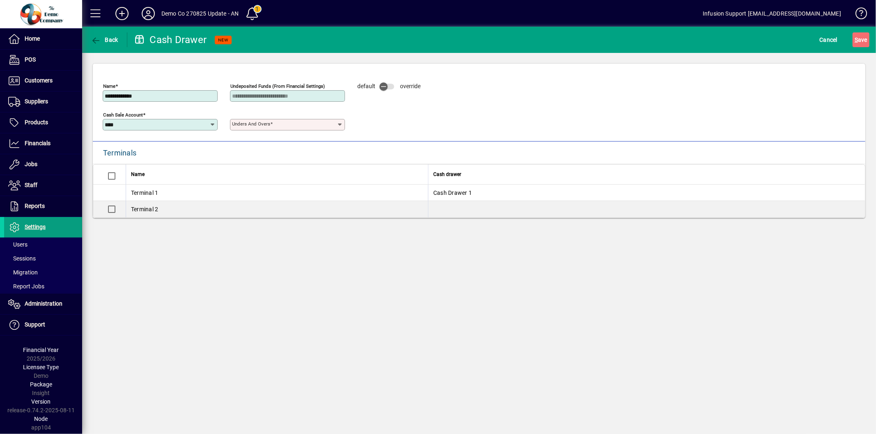
type input "**********"
click at [273, 122] on input "Unders and Overs" at bounding box center [284, 125] width 105 height 7
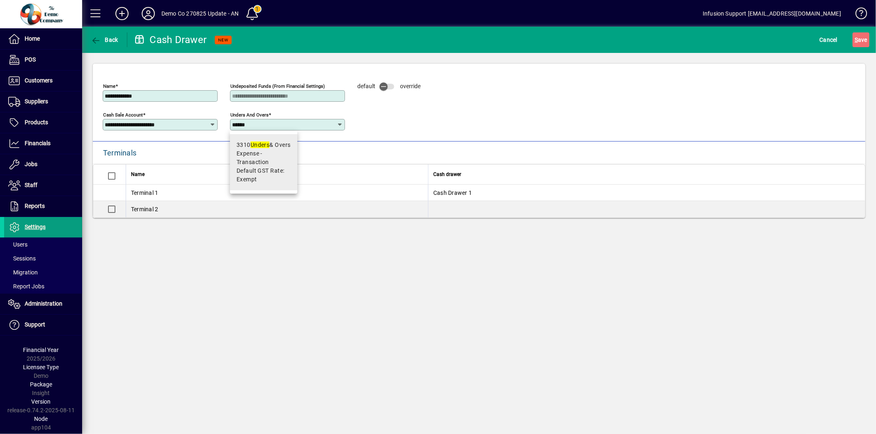
click at [261, 156] on span "Expense - Transaction" at bounding box center [263, 157] width 54 height 17
type input "**********"
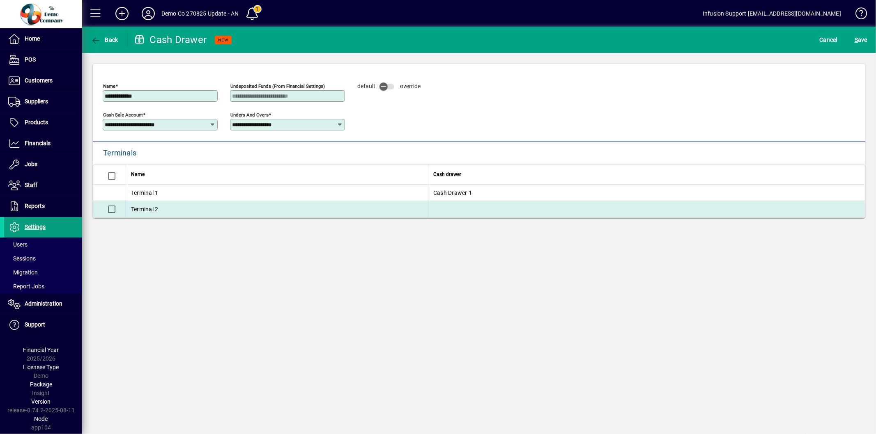
click at [150, 209] on div "Terminal 2" at bounding box center [277, 209] width 292 height 8
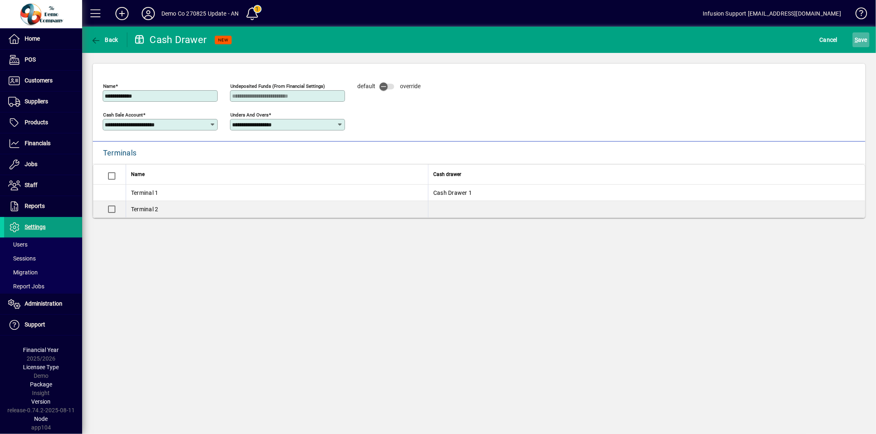
click at [860, 44] on span "S ave" at bounding box center [860, 39] width 13 height 13
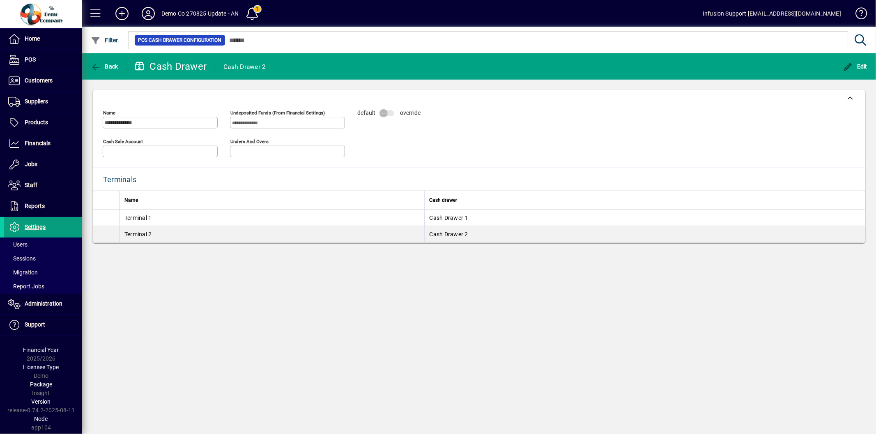
type input "**********"
click at [105, 68] on span "Back" at bounding box center [105, 66] width 28 height 7
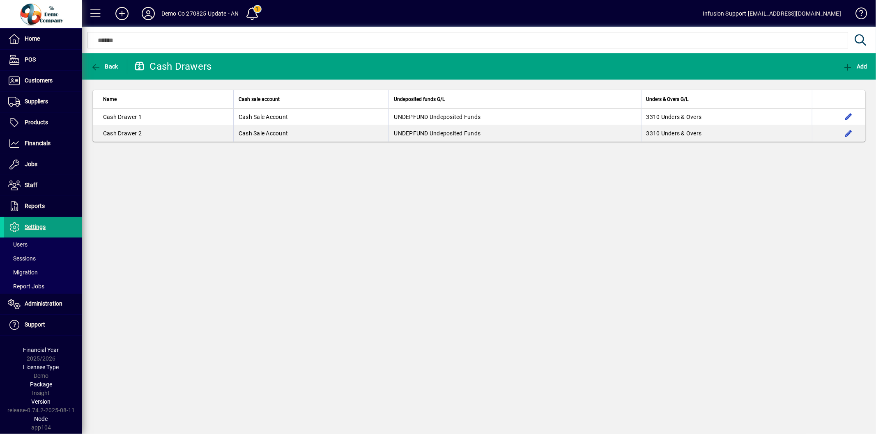
click at [105, 68] on span "Back" at bounding box center [105, 66] width 28 height 7
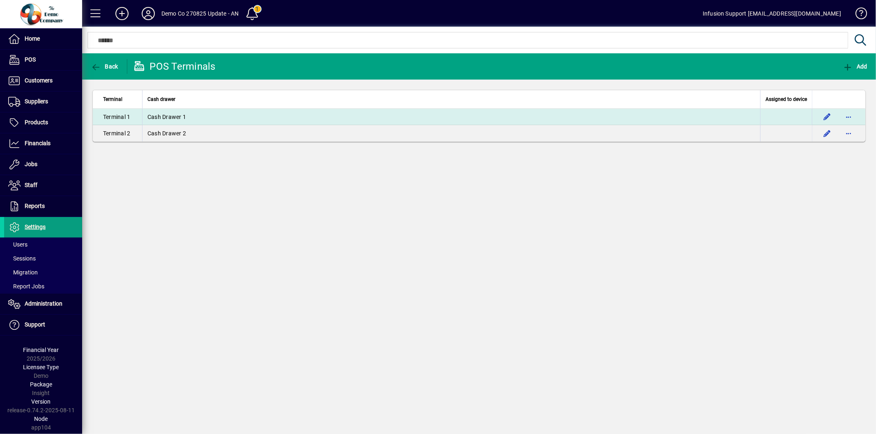
click at [249, 121] on td "Cash Drawer 1" at bounding box center [451, 117] width 618 height 16
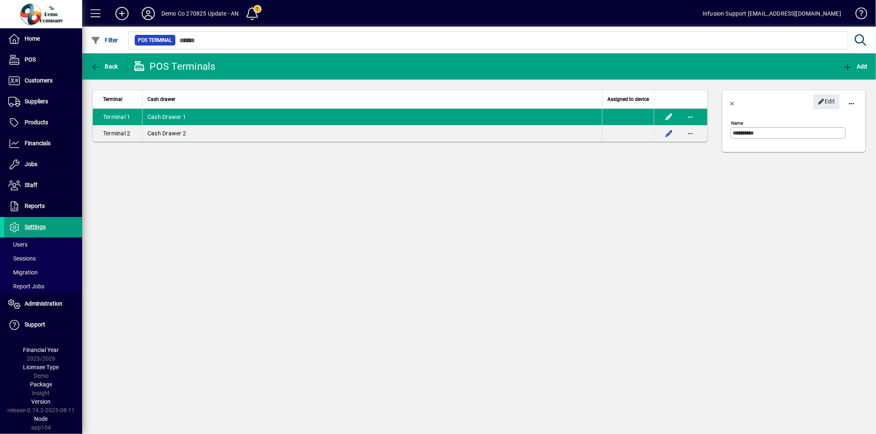
click at [480, 224] on div "**********" at bounding box center [478, 243] width 793 height 381
click at [100, 68] on icon "button" at bounding box center [96, 67] width 10 height 8
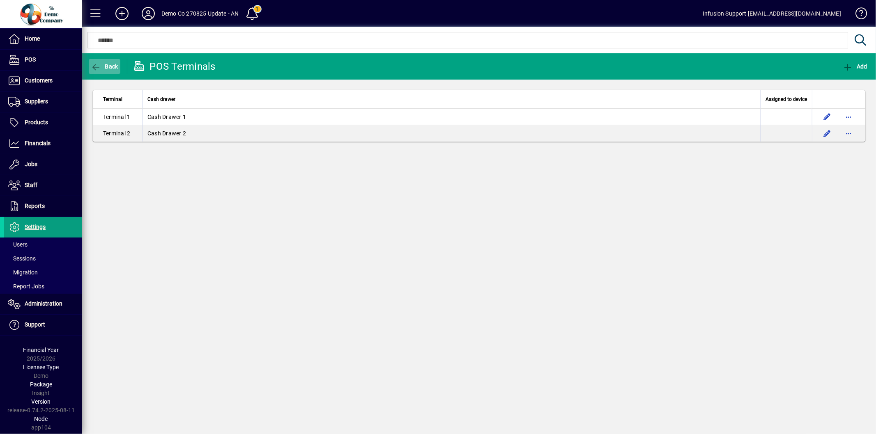
click at [100, 68] on icon "button" at bounding box center [96, 67] width 10 height 8
click at [101, 67] on span "Back" at bounding box center [105, 66] width 28 height 7
click at [101, 68] on span "Back" at bounding box center [105, 66] width 28 height 7
click at [102, 64] on span "Back" at bounding box center [105, 66] width 28 height 7
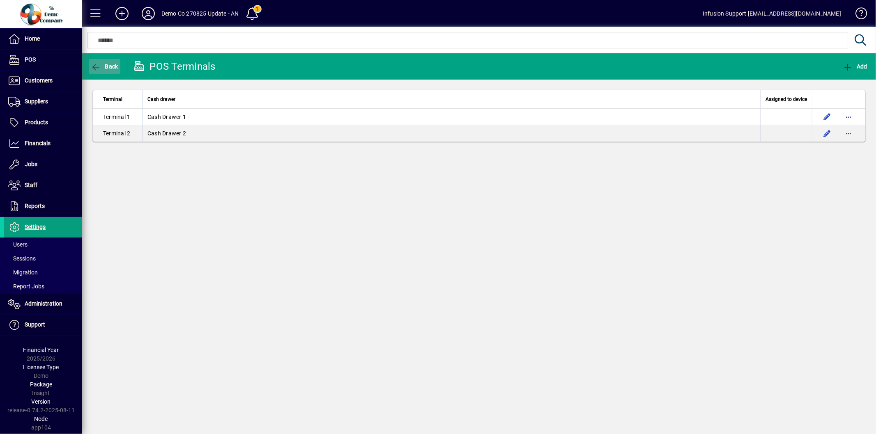
click at [92, 71] on span "button" at bounding box center [105, 67] width 32 height 20
click at [101, 65] on span "Back" at bounding box center [105, 66] width 28 height 7
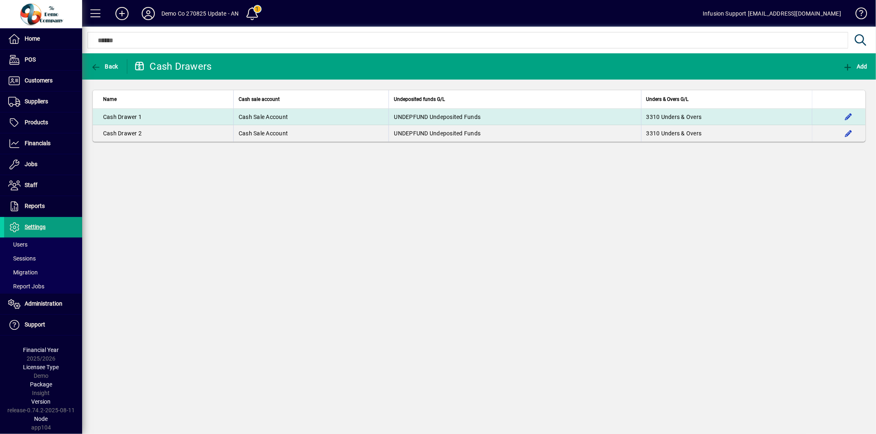
click at [272, 113] on td "Cash Sale Account" at bounding box center [310, 117] width 155 height 16
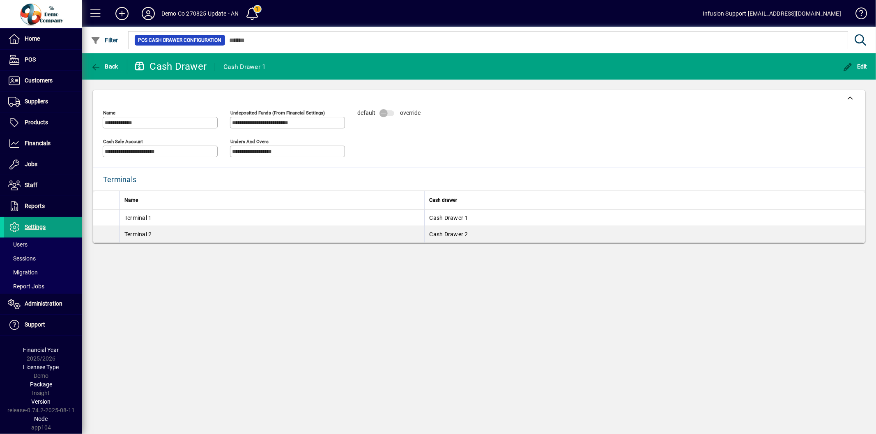
click at [383, 216] on div "Terminal 1" at bounding box center [271, 218] width 295 height 8
drag, startPoint x: 848, startPoint y: 67, endPoint x: 752, endPoint y: 105, distance: 103.7
click at [848, 66] on icon "button" at bounding box center [848, 67] width 10 height 8
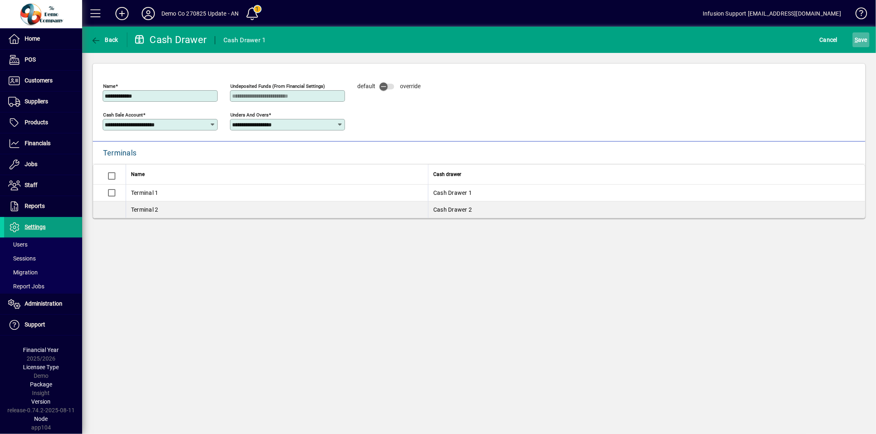
click at [861, 39] on span "S ave" at bounding box center [860, 39] width 13 height 13
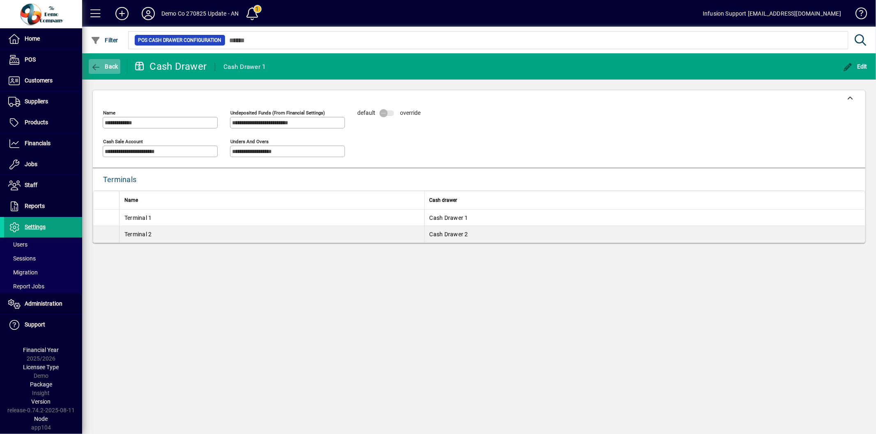
click at [114, 71] on span "button" at bounding box center [105, 67] width 32 height 20
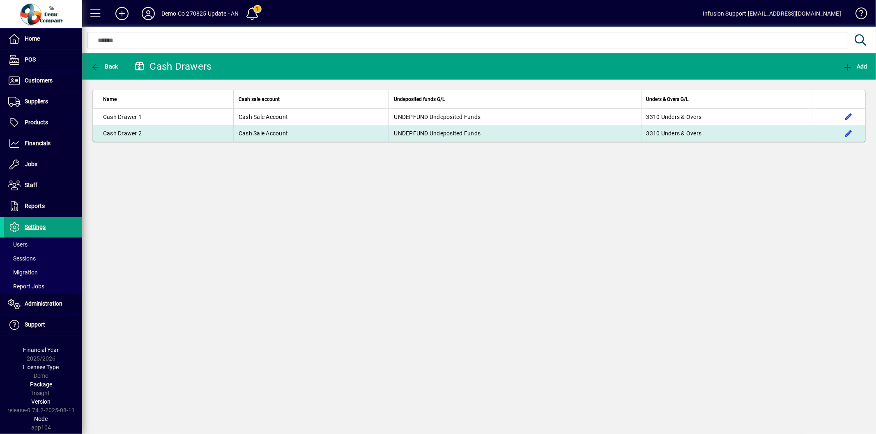
click at [560, 132] on td "UNDEPFUND Undeposited Funds" at bounding box center [514, 133] width 252 height 16
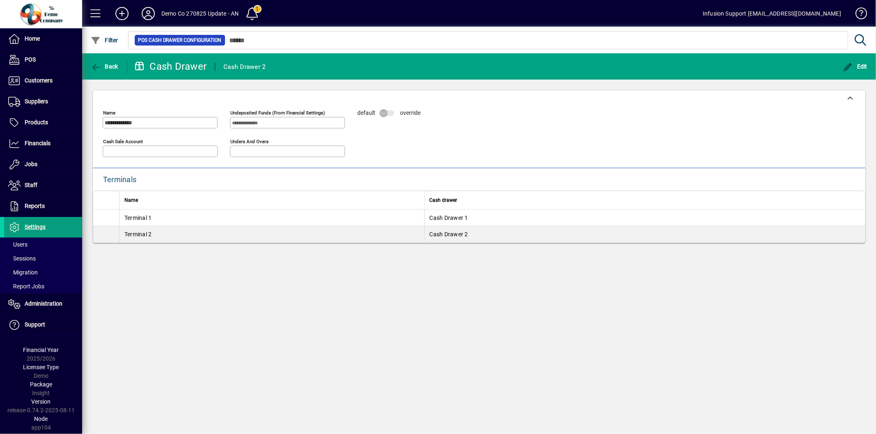
type input "**********"
click at [851, 63] on icon "button" at bounding box center [848, 67] width 10 height 8
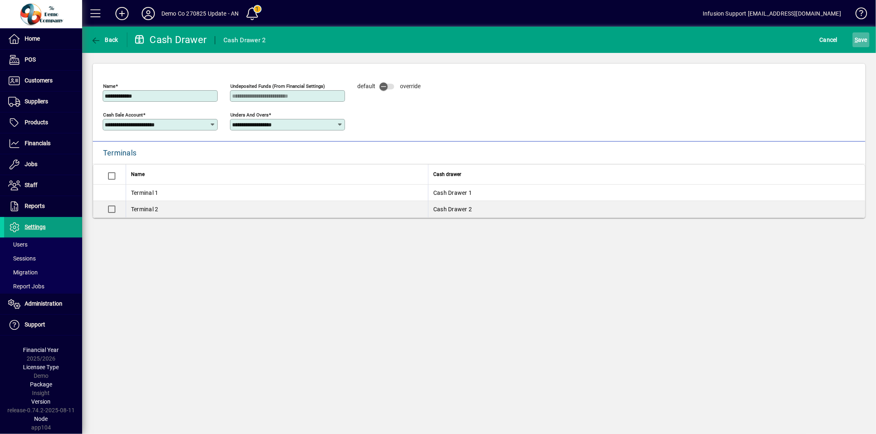
click at [864, 40] on span "S ave" at bounding box center [860, 39] width 13 height 13
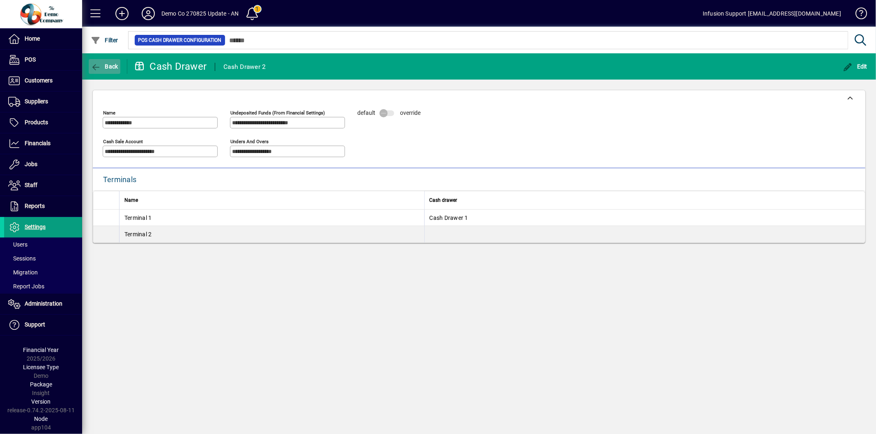
click at [103, 63] on span "Back" at bounding box center [105, 66] width 28 height 7
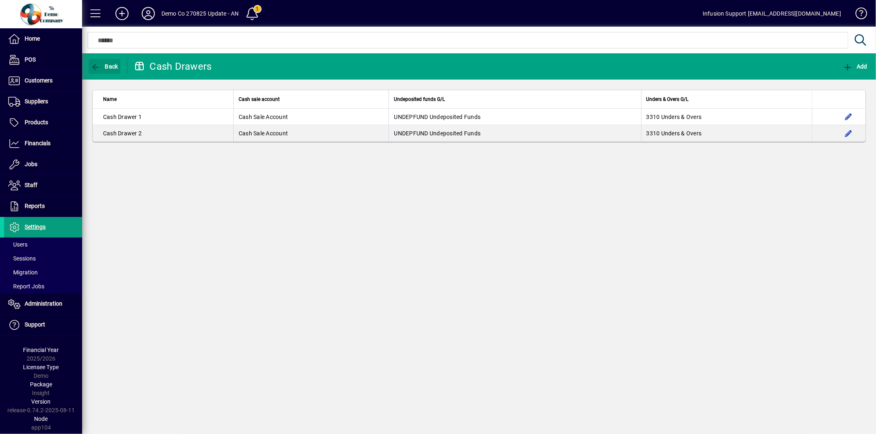
click at [103, 63] on span "Back" at bounding box center [105, 66] width 28 height 7
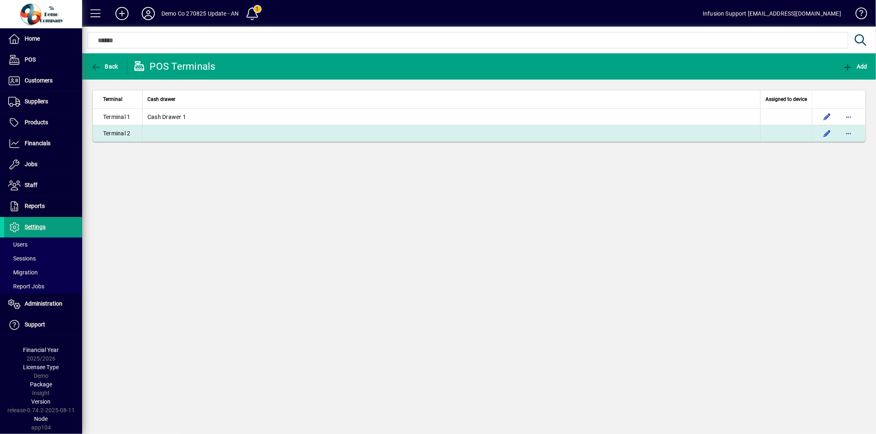
click at [169, 133] on td at bounding box center [451, 133] width 618 height 16
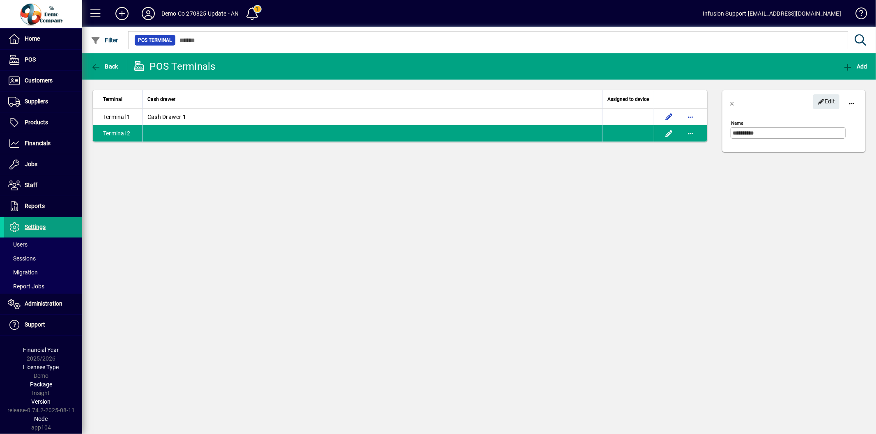
click at [699, 280] on div "**********" at bounding box center [478, 243] width 793 height 381
click at [43, 105] on span "Suppliers" at bounding box center [26, 102] width 44 height 10
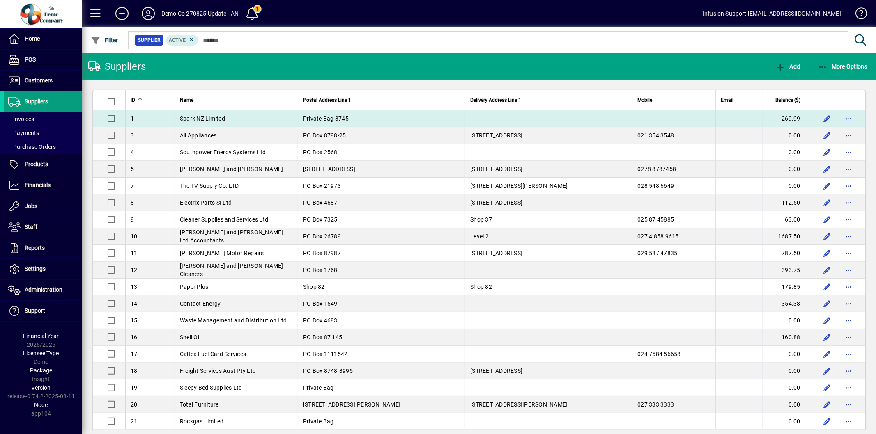
click at [216, 118] on span "Spark NZ Limited" at bounding box center [202, 118] width 45 height 7
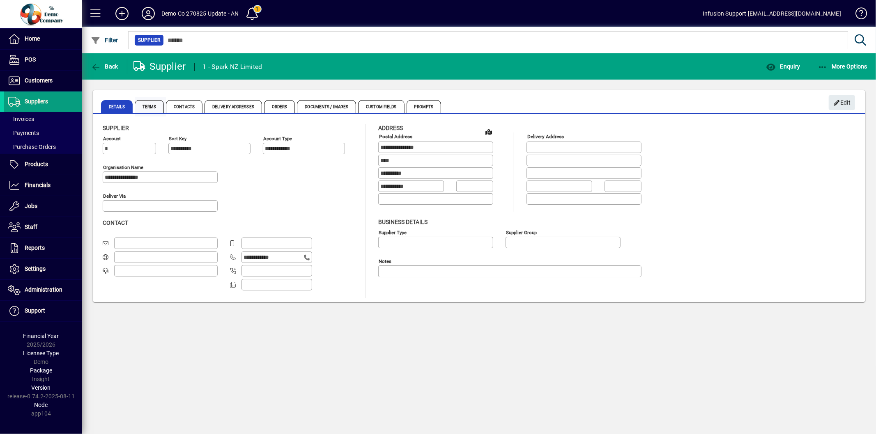
click at [148, 108] on span "Terms" at bounding box center [150, 106] width 30 height 13
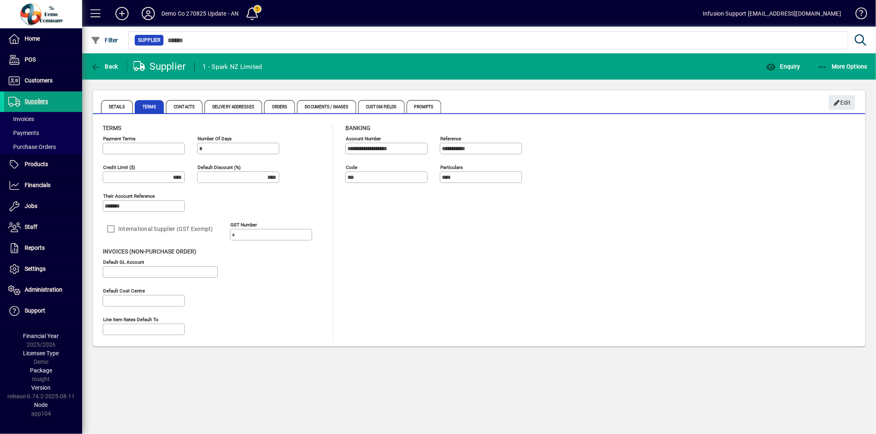
type input "**********"
click at [161, 268] on mat-form-field "Default GL Account" at bounding box center [160, 272] width 115 height 29
click at [835, 99] on span "Edit" at bounding box center [842, 103] width 18 height 14
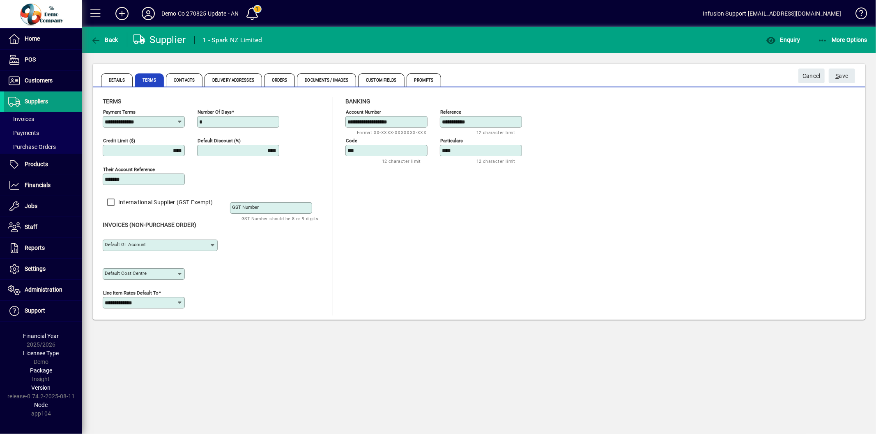
click at [145, 248] on mat-label "Default GL Account" at bounding box center [125, 245] width 41 height 6
click at [145, 248] on input "Default GL Account" at bounding box center [157, 245] width 105 height 7
type input "***"
click at [265, 268] on div "Default Cost Centre" at bounding box center [214, 272] width 222 height 29
click at [103, 39] on span "Back" at bounding box center [105, 40] width 28 height 7
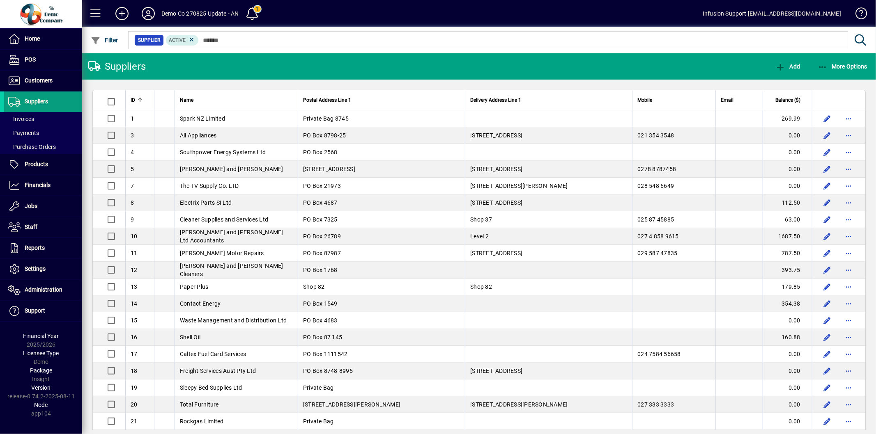
click at [216, 130] on td "All Appliances" at bounding box center [235, 135] width 123 height 17
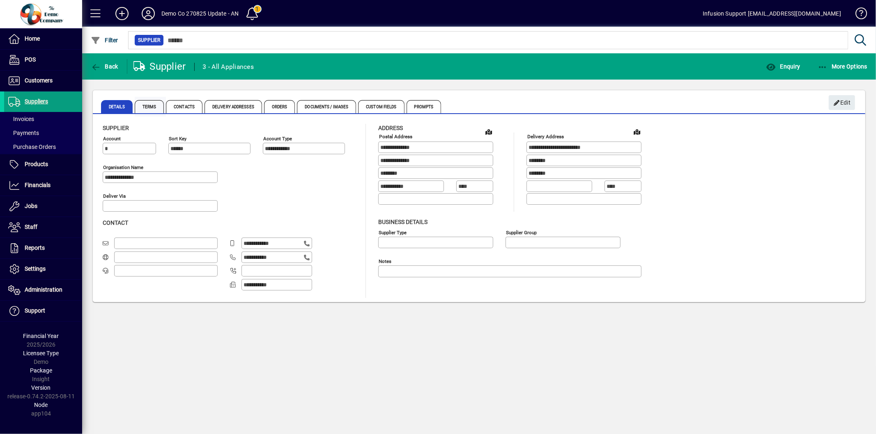
click at [155, 105] on span "Terms" at bounding box center [150, 106] width 30 height 13
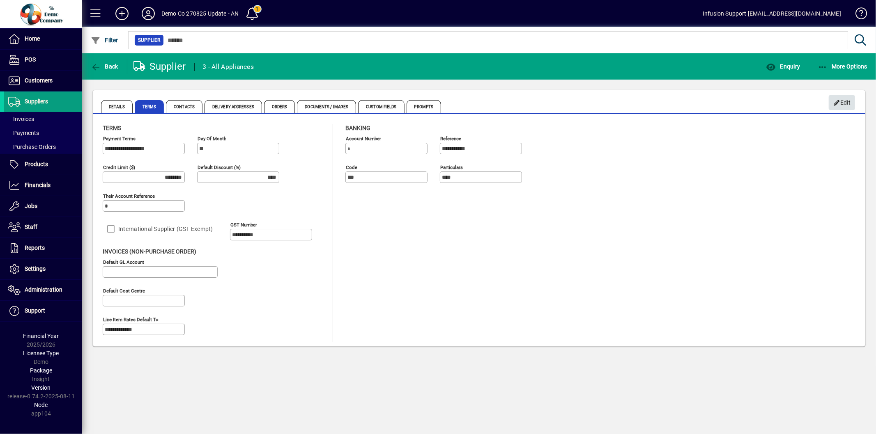
click at [844, 104] on span "Edit" at bounding box center [842, 103] width 18 height 14
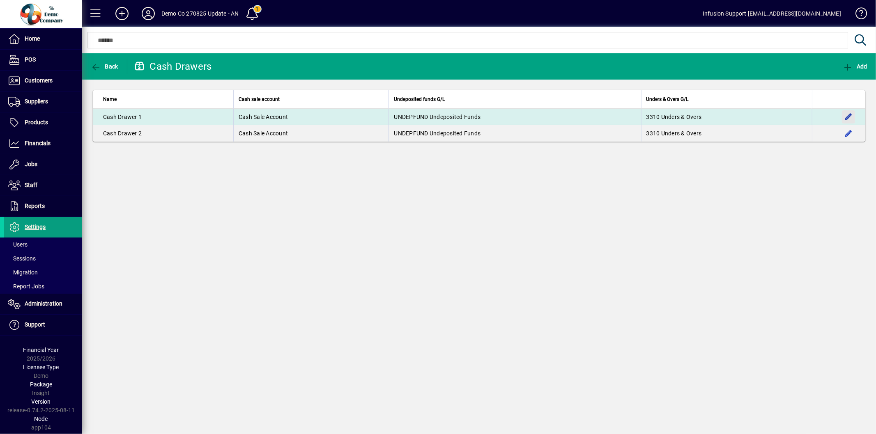
click at [849, 119] on span "button" at bounding box center [848, 117] width 20 height 20
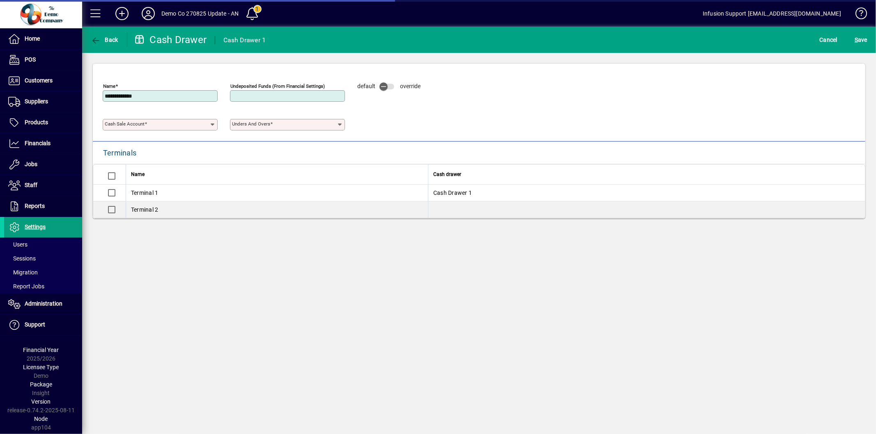
type input "**********"
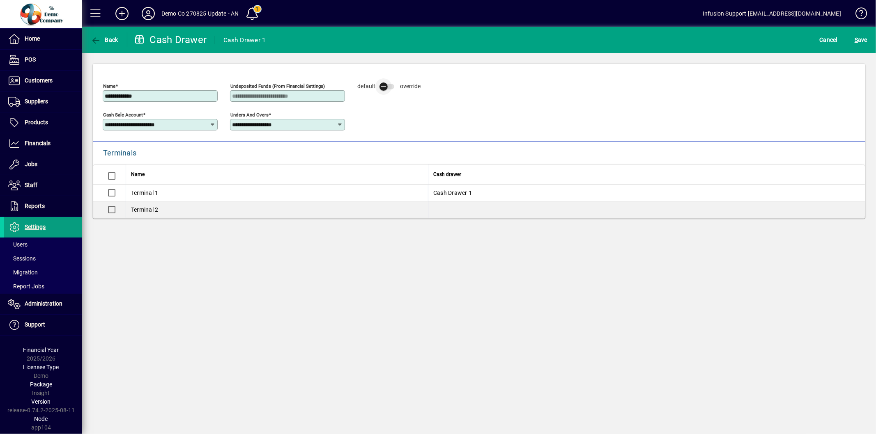
click at [389, 84] on span "button" at bounding box center [383, 86] width 16 height 16
click at [389, 84] on icon "button" at bounding box center [389, 86] width 7 height 7
click at [853, 40] on span "submit" at bounding box center [860, 40] width 17 height 20
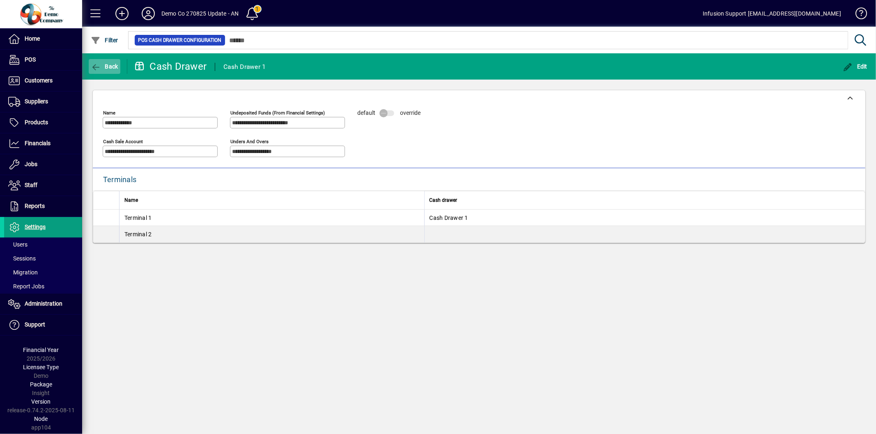
click at [103, 66] on span "Back" at bounding box center [105, 66] width 28 height 7
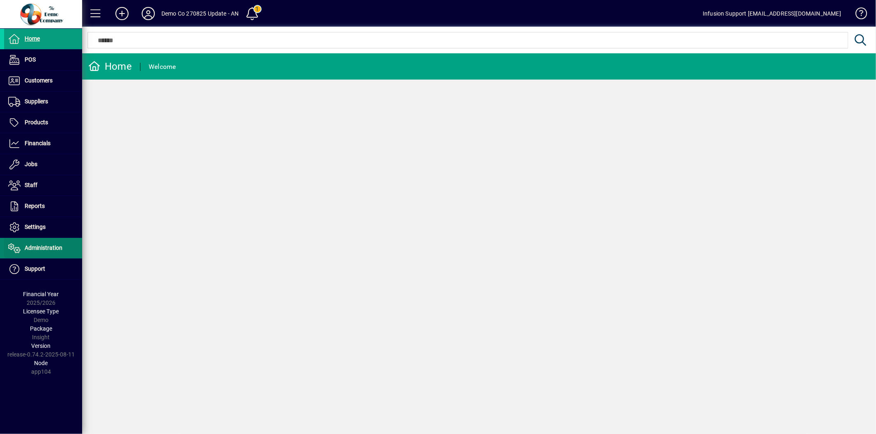
click at [35, 255] on span at bounding box center [43, 249] width 78 height 20
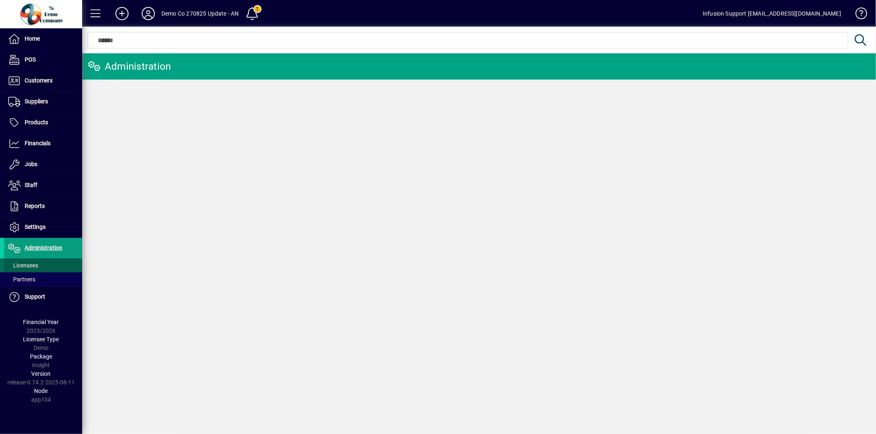
click at [30, 264] on span "Licensees" at bounding box center [23, 265] width 30 height 7
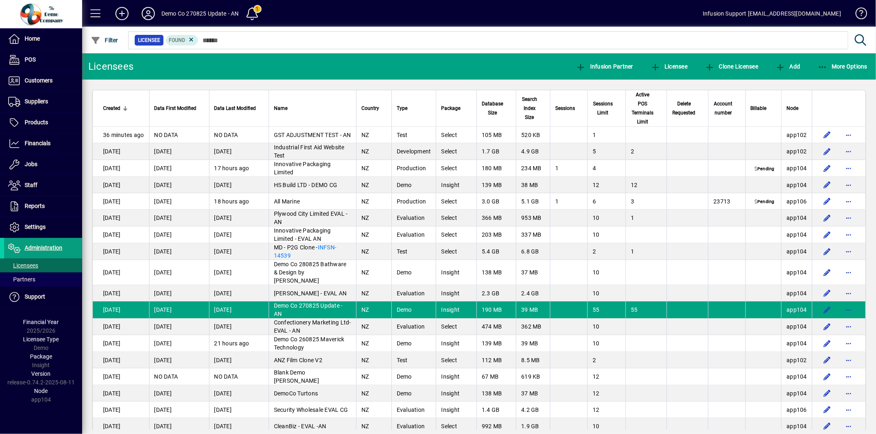
click at [150, 13] on icon at bounding box center [148, 13] width 16 height 13
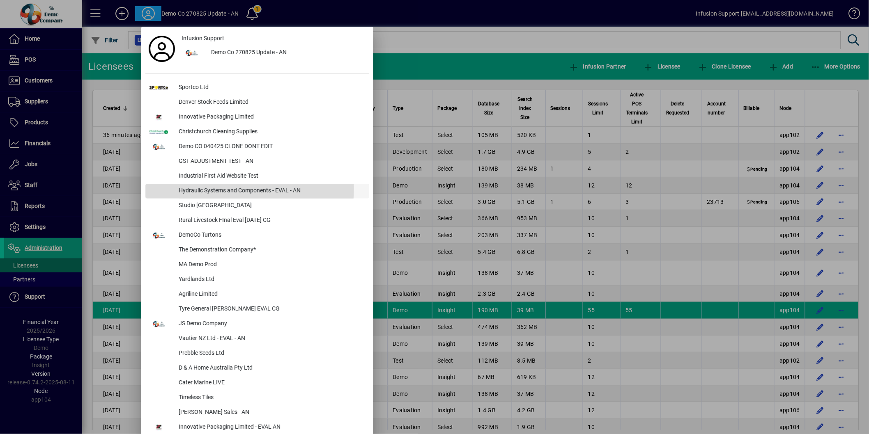
click at [214, 188] on div "Hydraulic Systems and Components - EVAL - AN" at bounding box center [270, 191] width 197 height 15
